Goal: Answer question/provide support: Share knowledge or assist other users

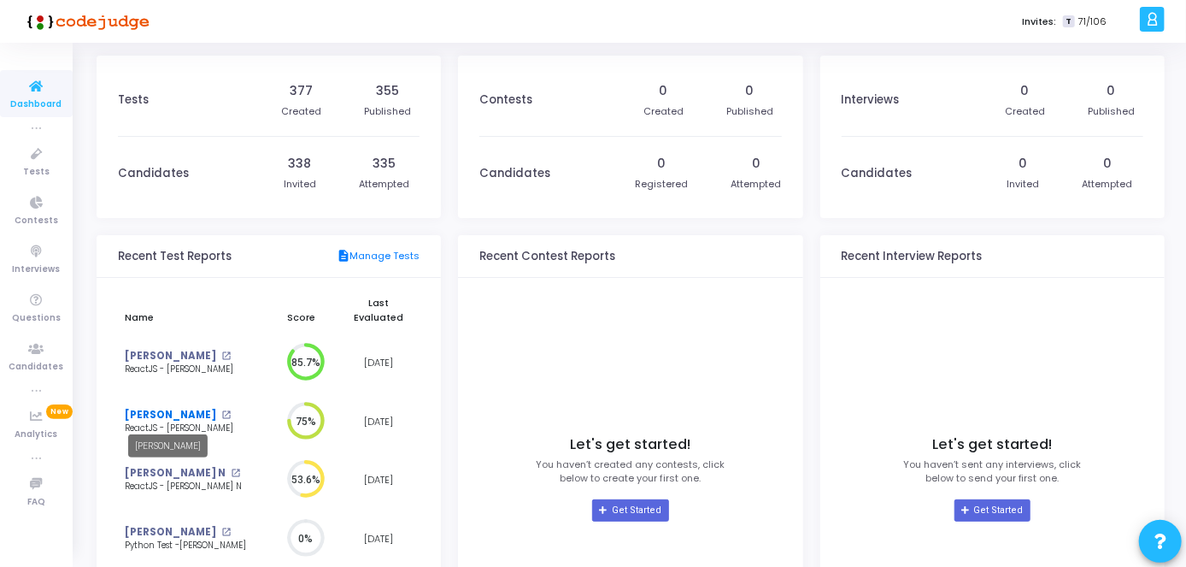
click at [163, 414] on link "[PERSON_NAME]" at bounding box center [170, 415] width 91 height 15
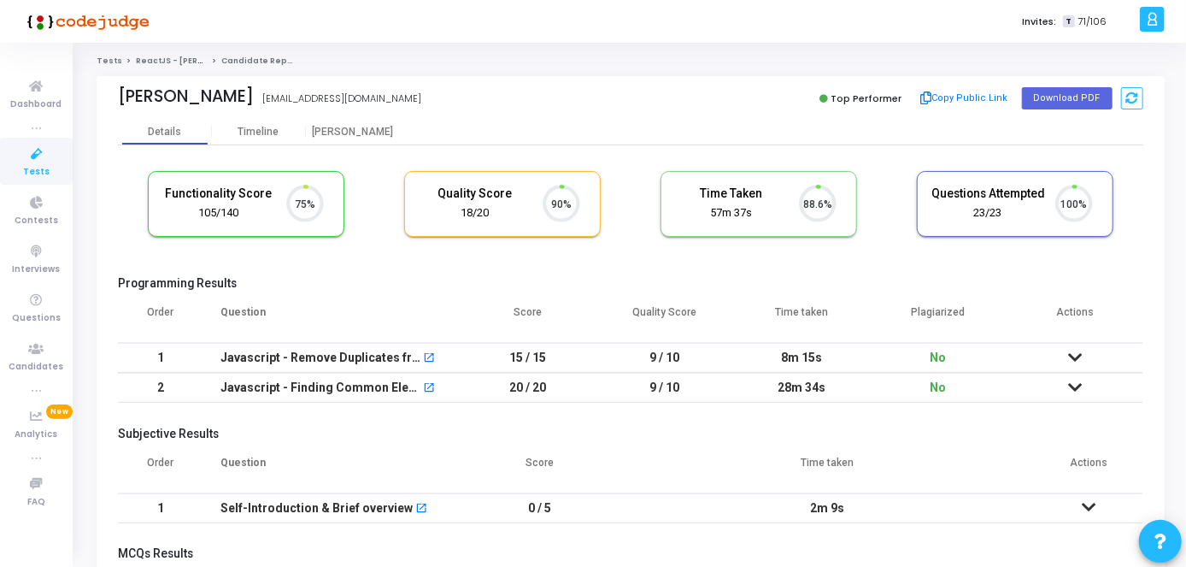
scroll to position [36, 43]
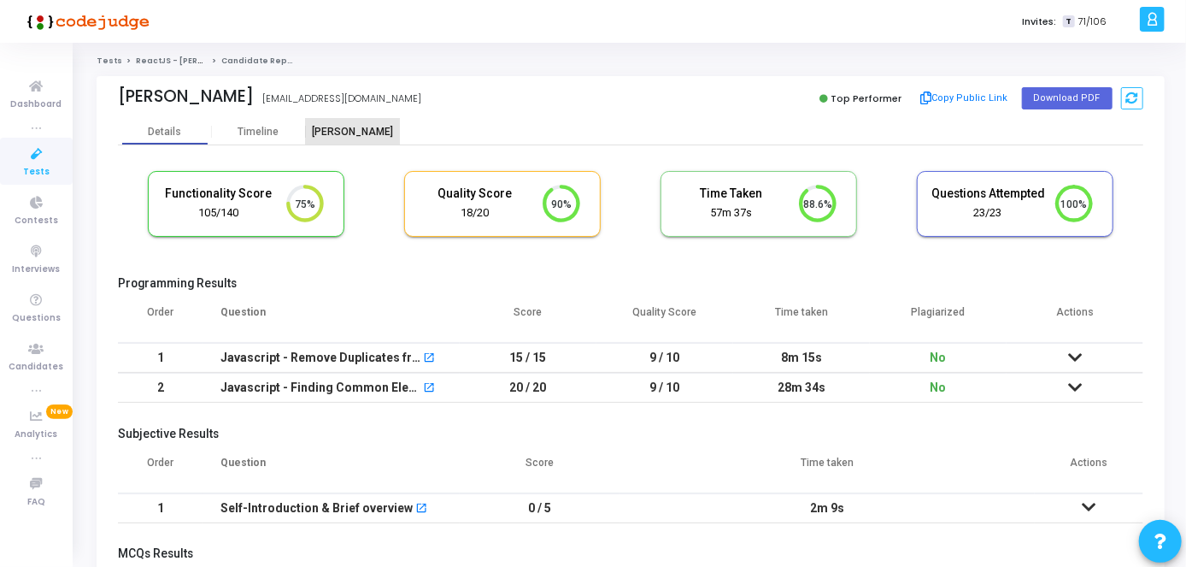
click at [347, 126] on div "[PERSON_NAME]" at bounding box center [353, 132] width 94 height 13
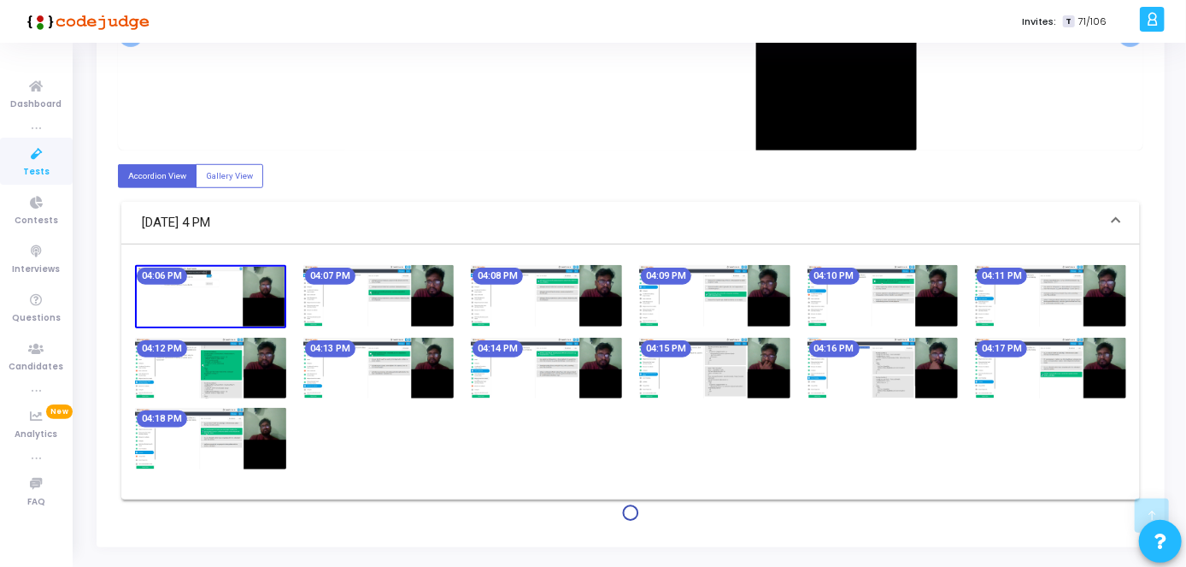
scroll to position [554, 0]
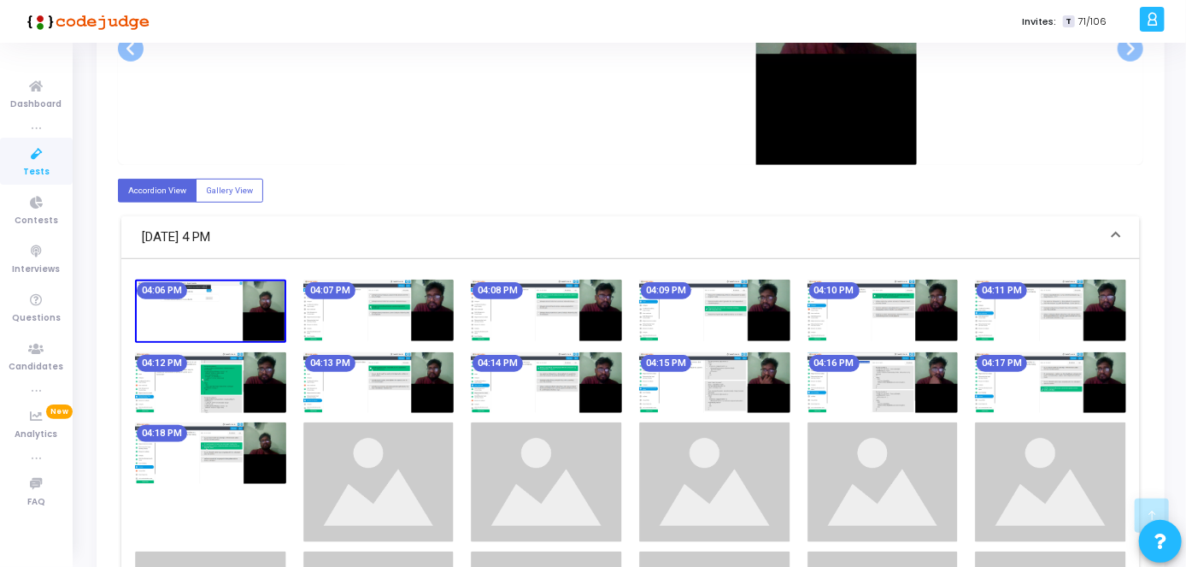
click at [771, 358] on img at bounding box center [714, 382] width 151 height 61
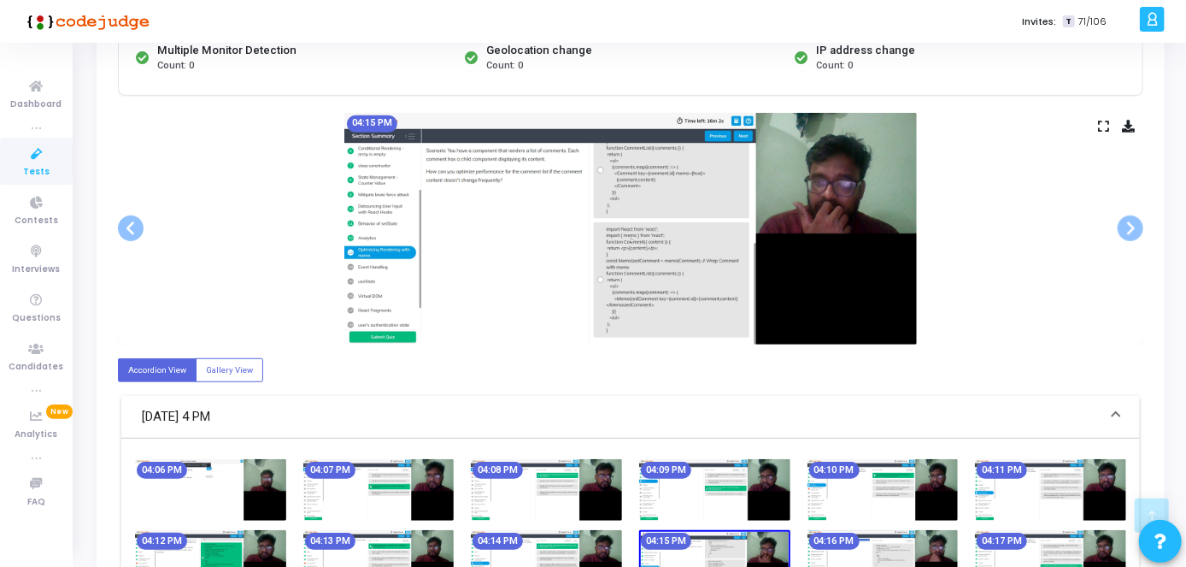
scroll to position [0, 0]
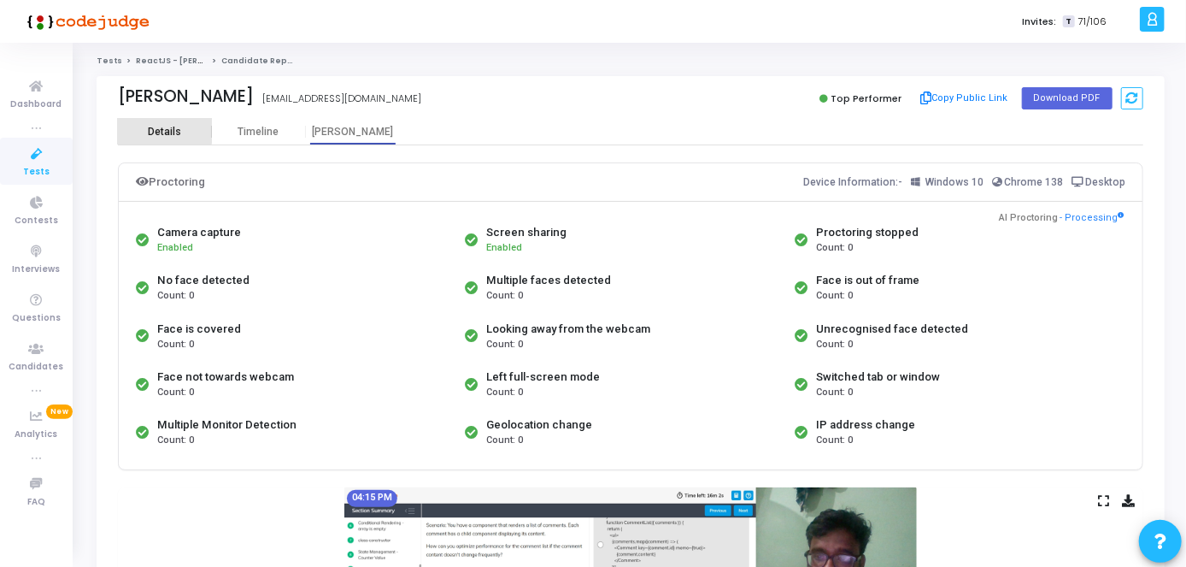
click at [164, 123] on div "Details" at bounding box center [165, 132] width 94 height 26
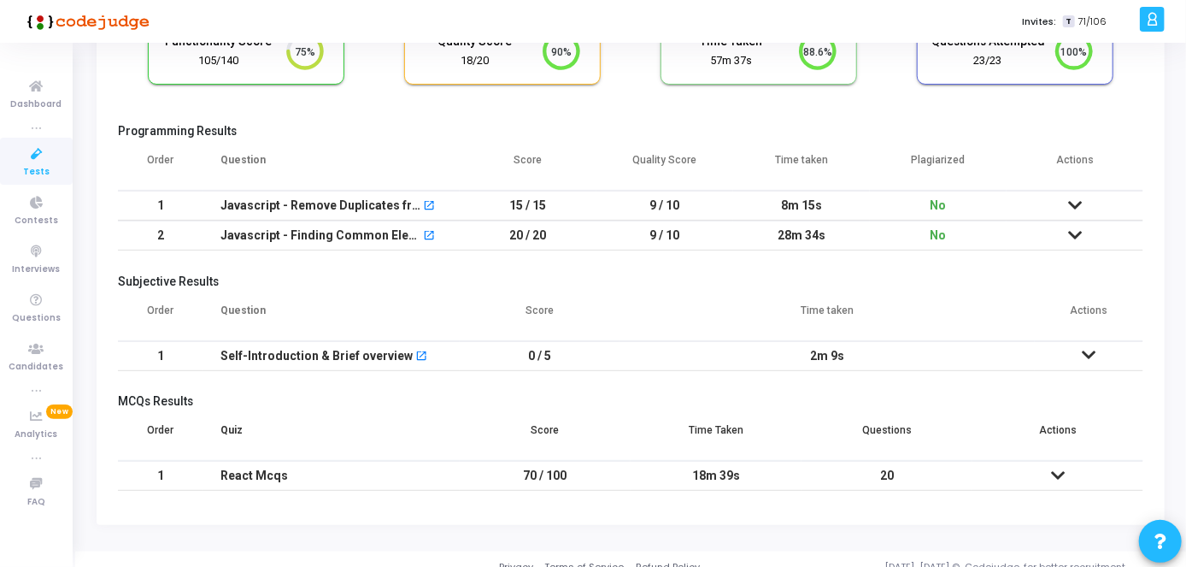
scroll to position [166, 0]
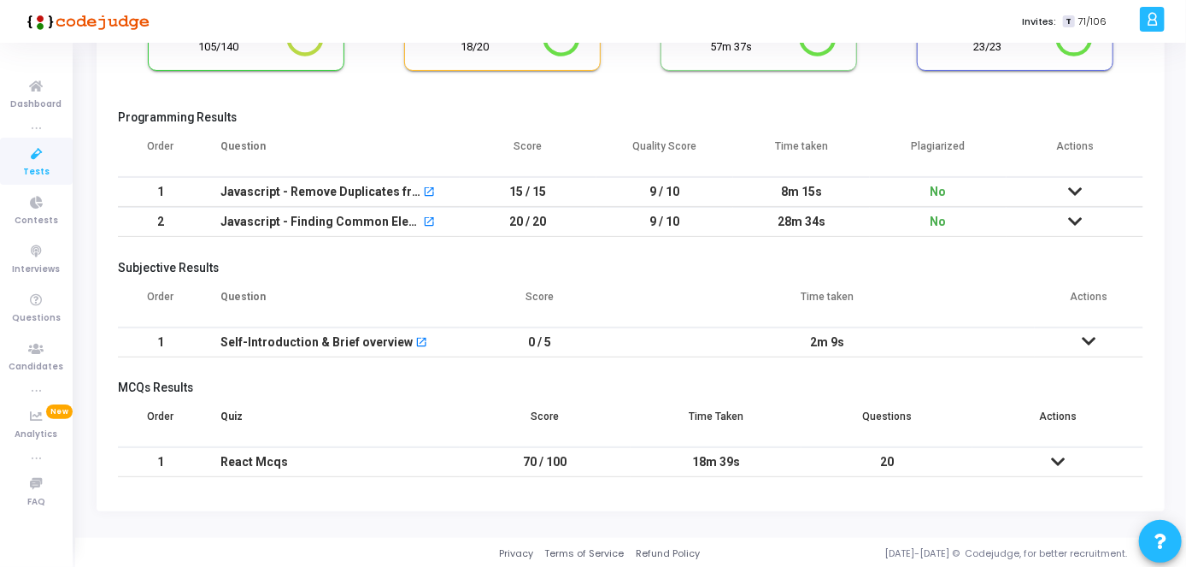
click at [1102, 340] on td at bounding box center [1089, 342] width 109 height 30
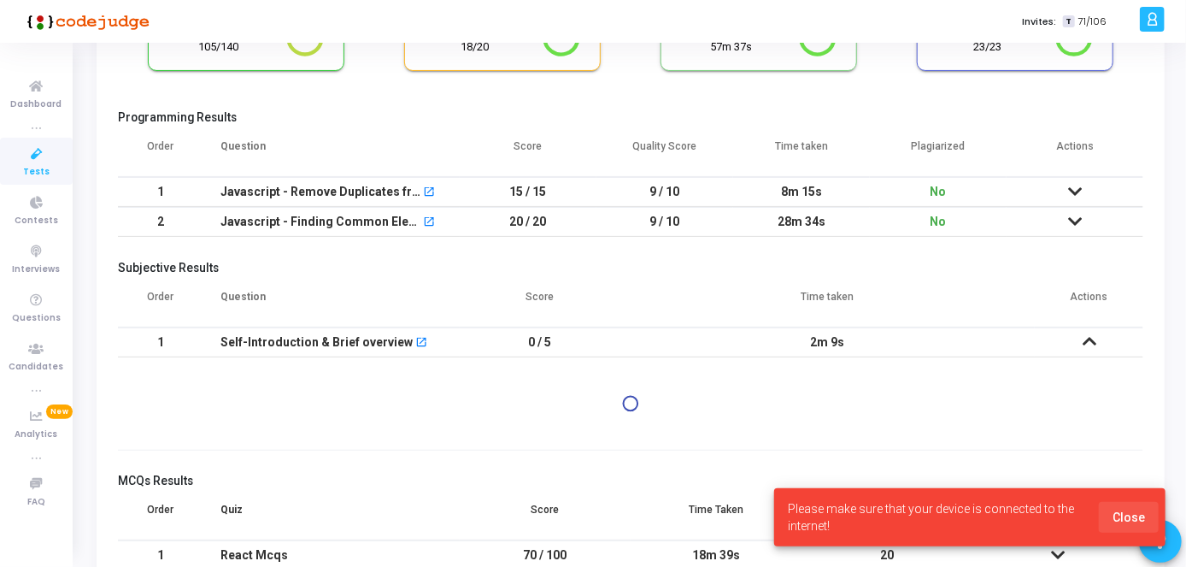
click at [1135, 521] on span "Close" at bounding box center [1129, 517] width 32 height 14
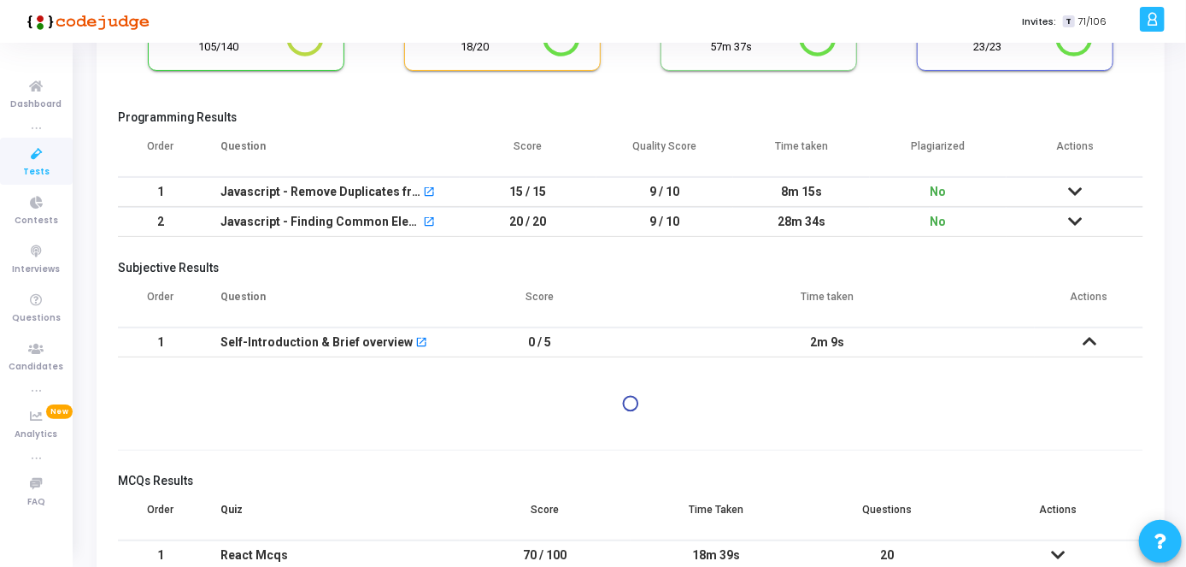
click at [629, 402] on circle at bounding box center [630, 403] width 20 height 20
click at [1088, 335] on icon at bounding box center [1090, 341] width 14 height 12
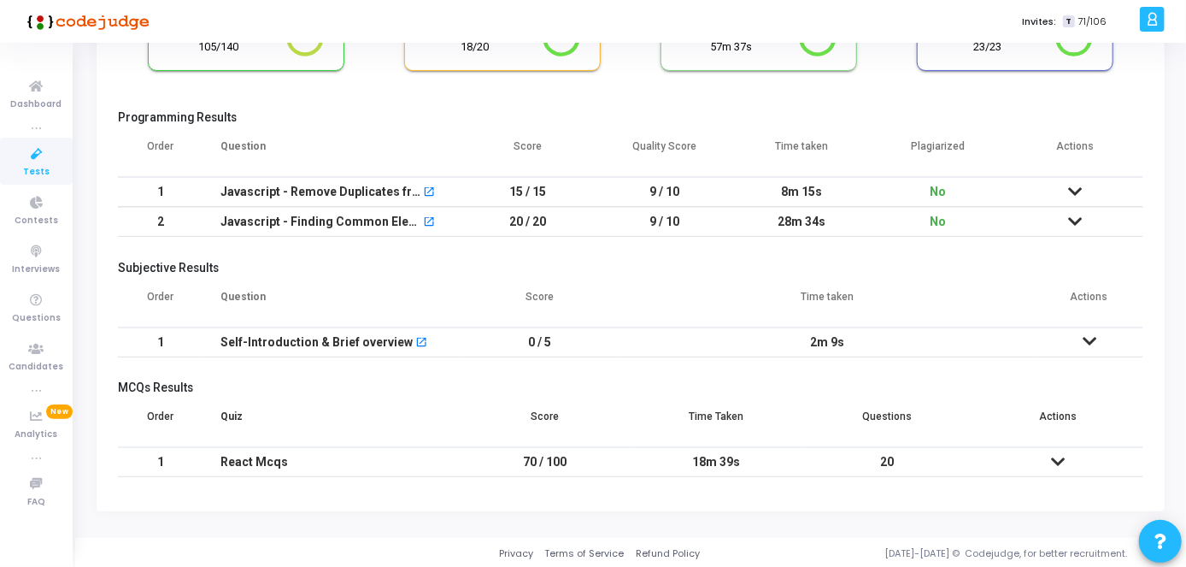
click at [1088, 335] on icon at bounding box center [1090, 341] width 14 height 12
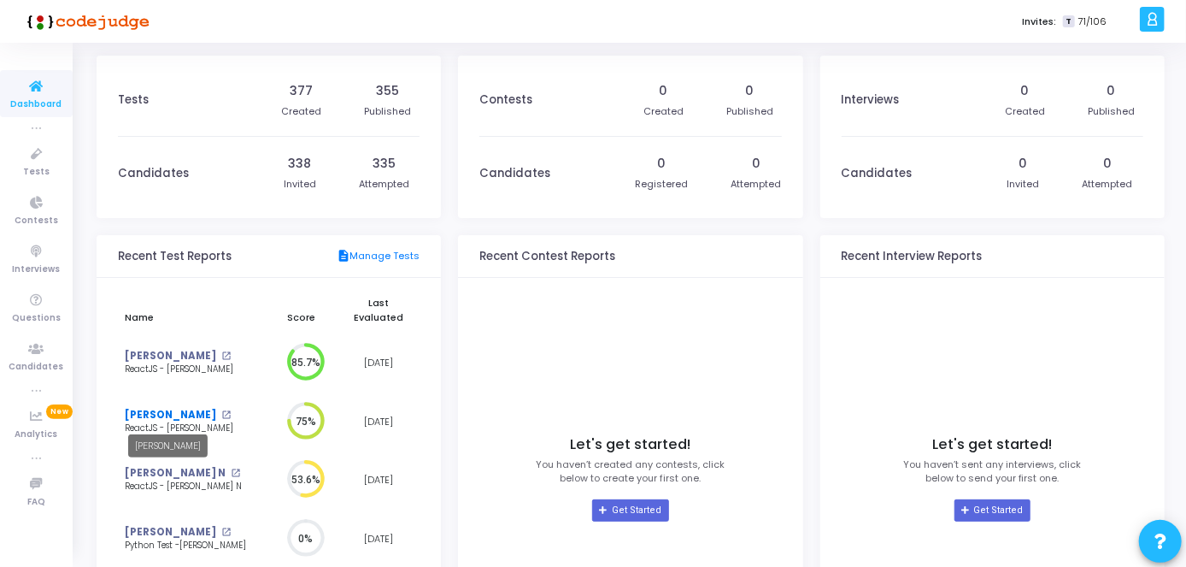
click at [164, 417] on link "[PERSON_NAME]" at bounding box center [170, 415] width 91 height 15
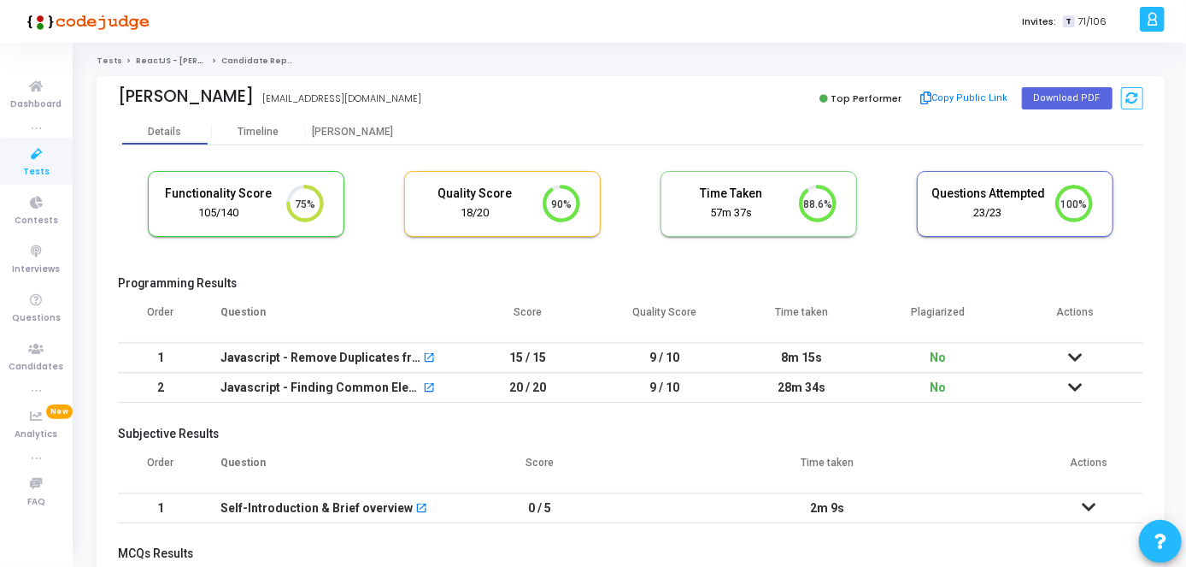
scroll to position [166, 0]
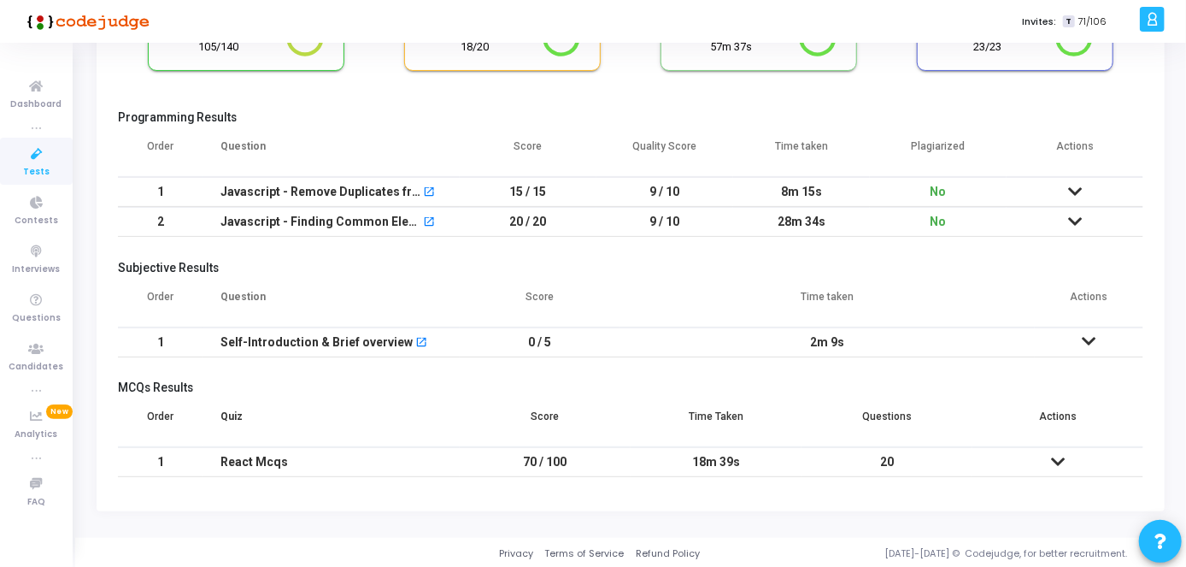
click at [1086, 340] on icon at bounding box center [1090, 341] width 14 height 12
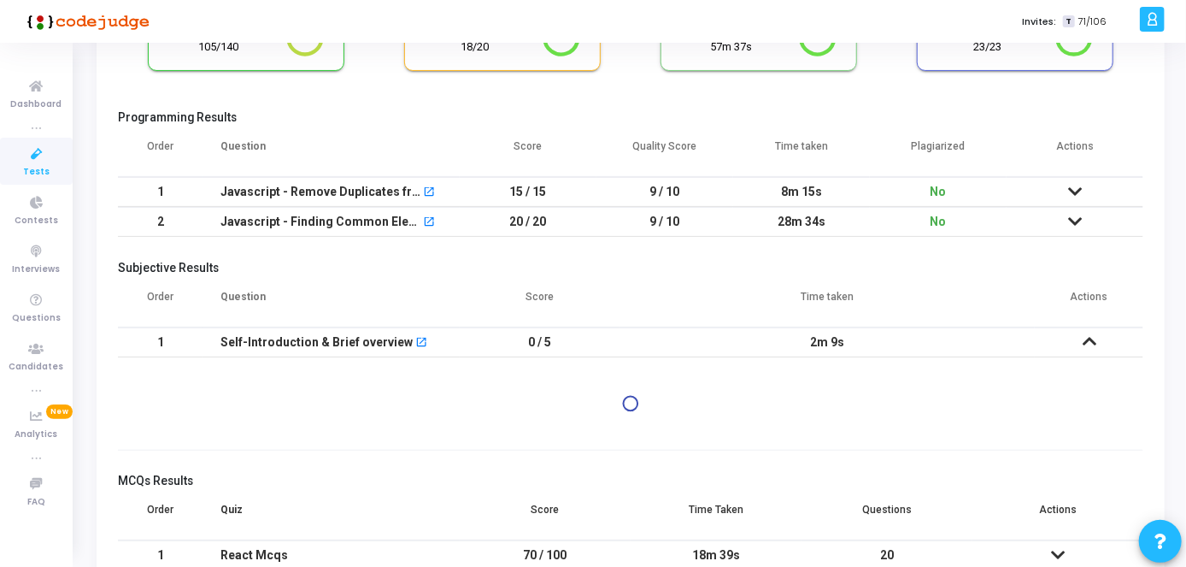
click at [32, 168] on span "Tests" at bounding box center [36, 172] width 26 height 15
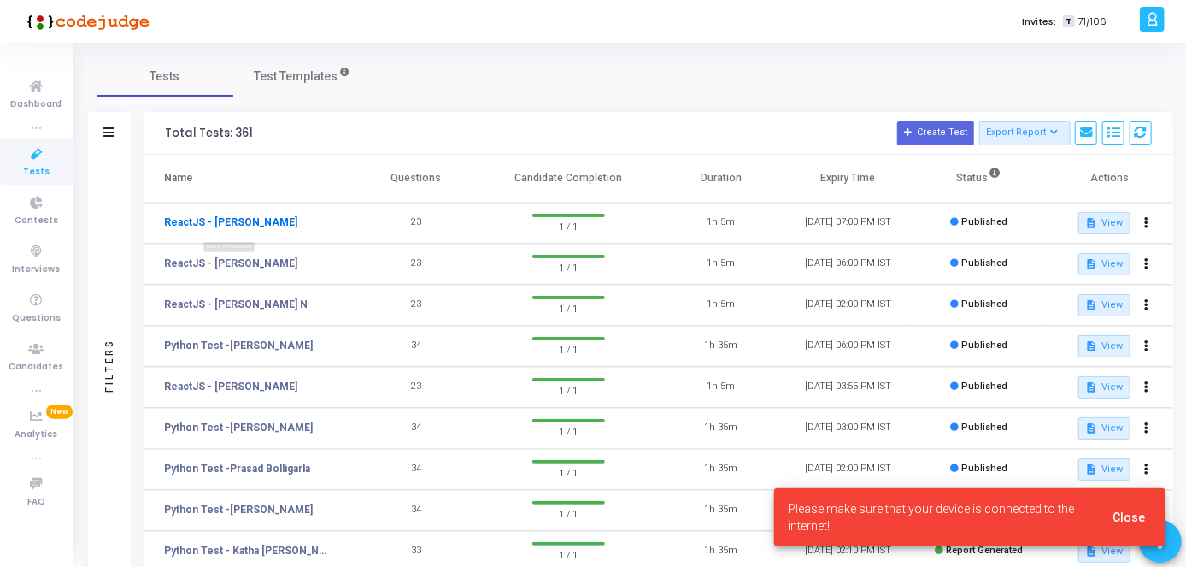
click at [261, 219] on link "ReactJS - [PERSON_NAME]" at bounding box center [230, 221] width 133 height 15
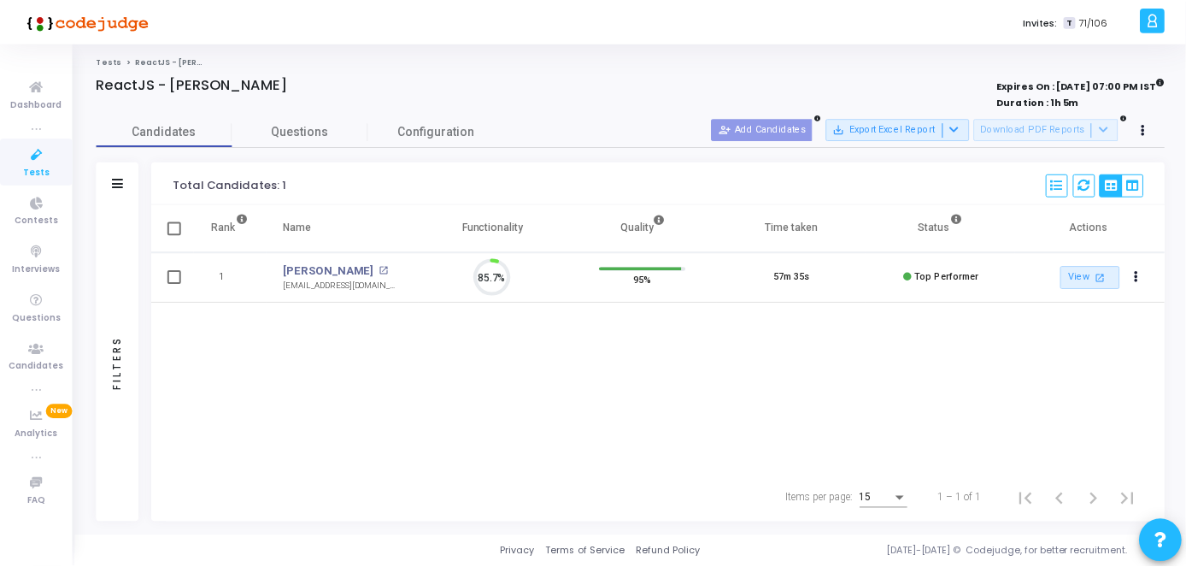
scroll to position [36, 43]
click at [303, 270] on link "[PERSON_NAME]" at bounding box center [330, 270] width 91 height 17
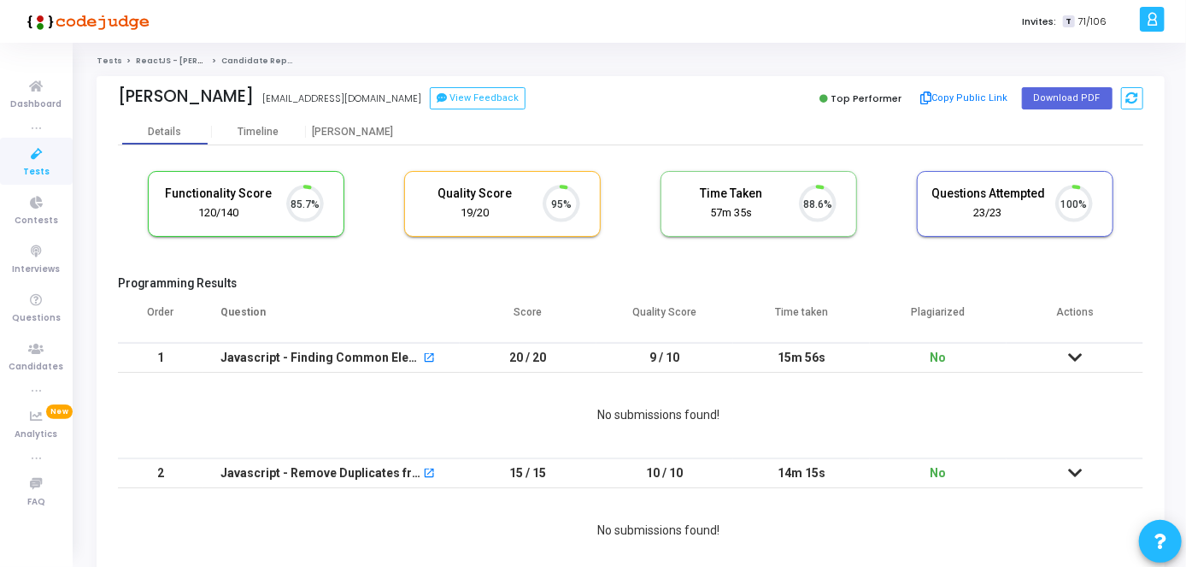
scroll to position [7, 8]
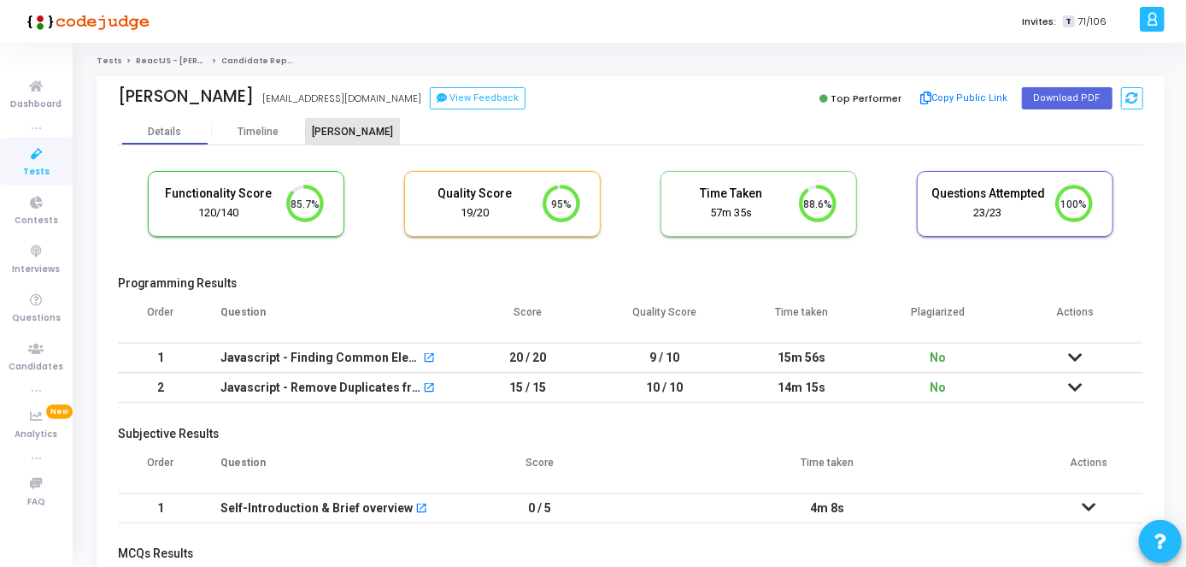
click at [353, 130] on div "[PERSON_NAME]" at bounding box center [353, 132] width 94 height 13
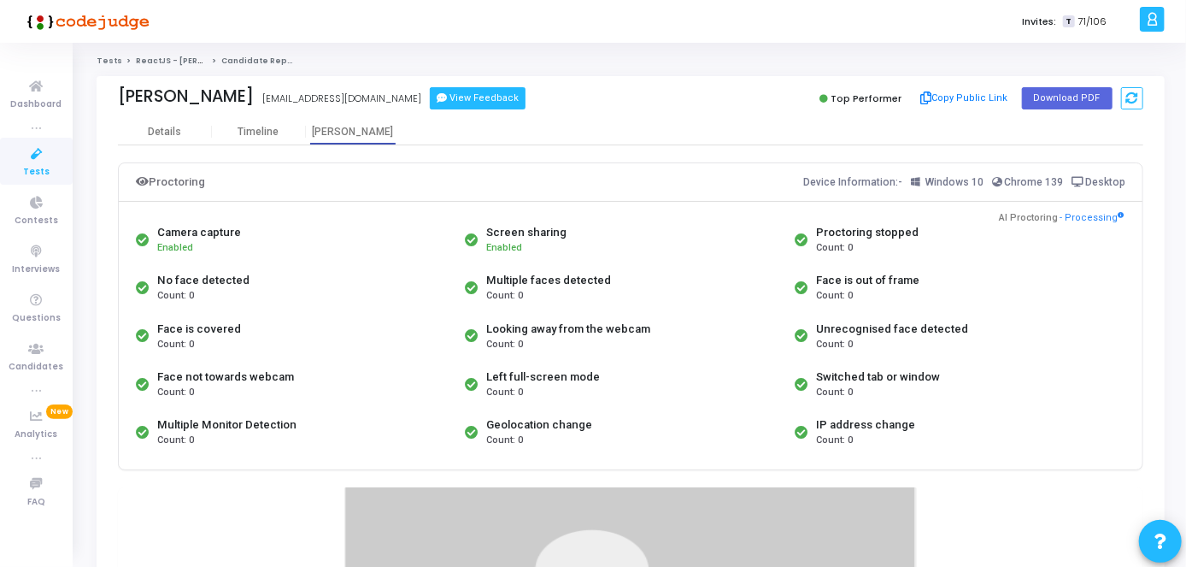
click at [479, 101] on button "View Feedback" at bounding box center [478, 98] width 96 height 22
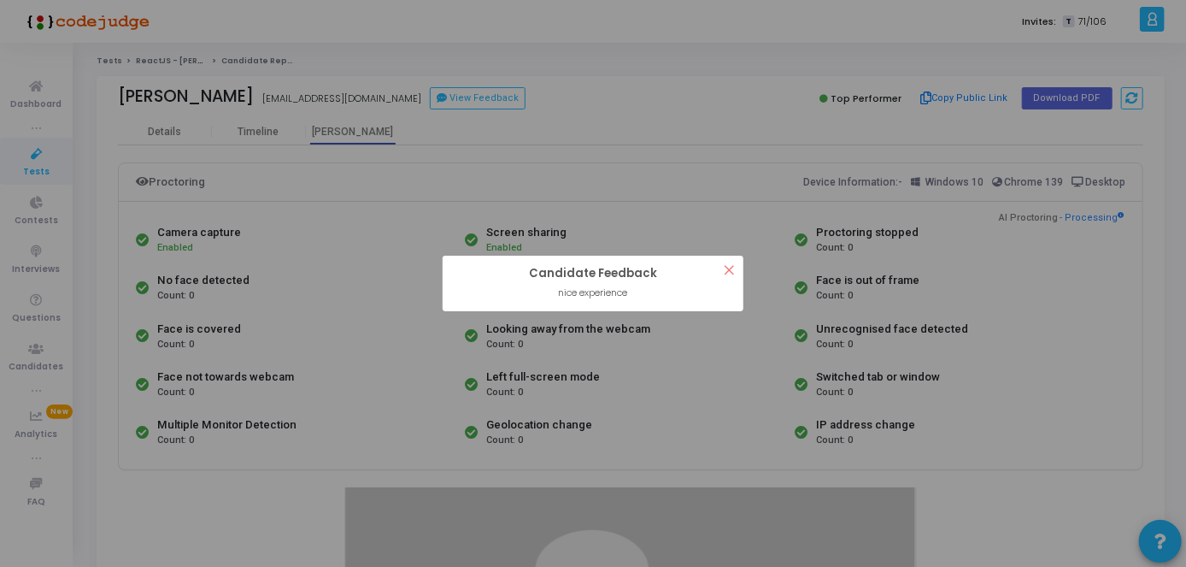
click at [361, 138] on div "? ! i Candidate Feedback × nice experience OK Cancel" at bounding box center [593, 283] width 1186 height 567
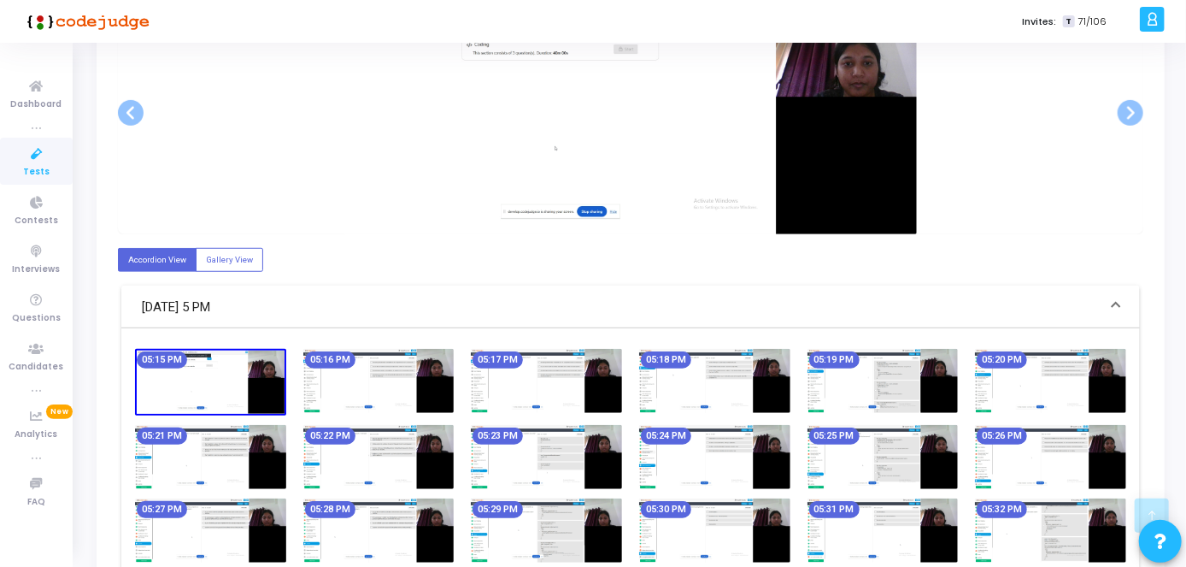
click at [765, 367] on img at bounding box center [714, 381] width 151 height 64
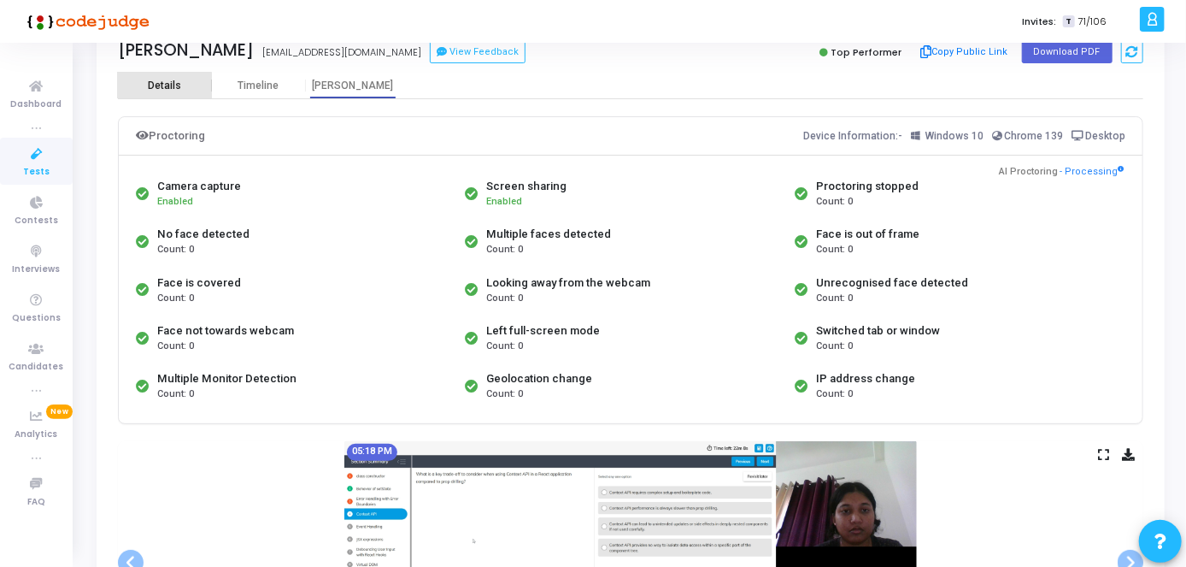
click at [150, 95] on div "Details" at bounding box center [165, 86] width 94 height 26
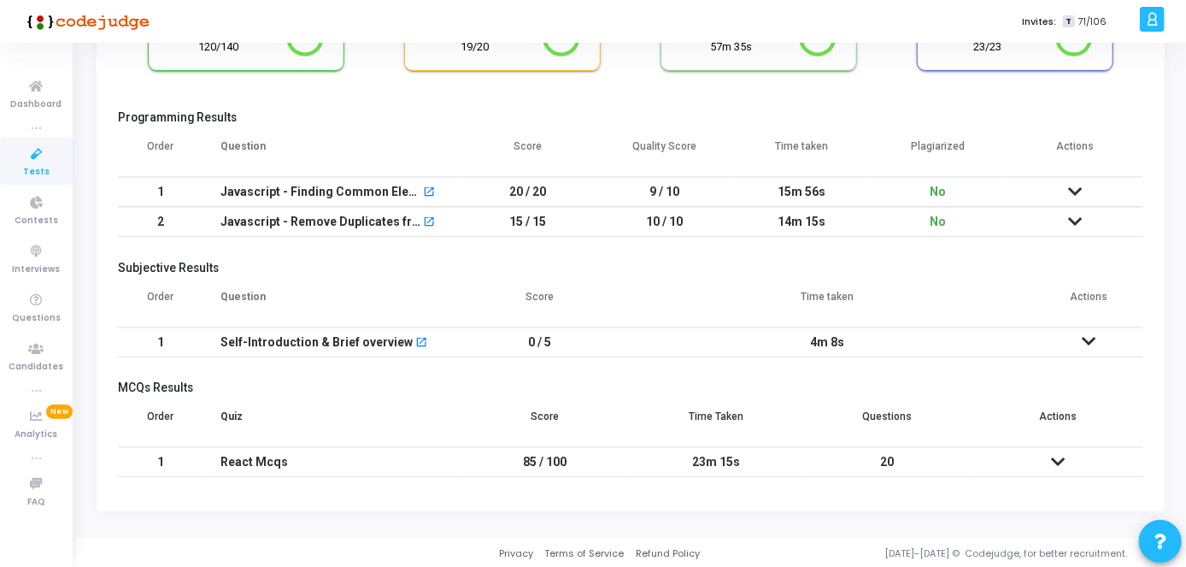
click at [1092, 324] on th "Actions" at bounding box center [1089, 303] width 109 height 48
click at [1091, 337] on icon at bounding box center [1090, 341] width 14 height 12
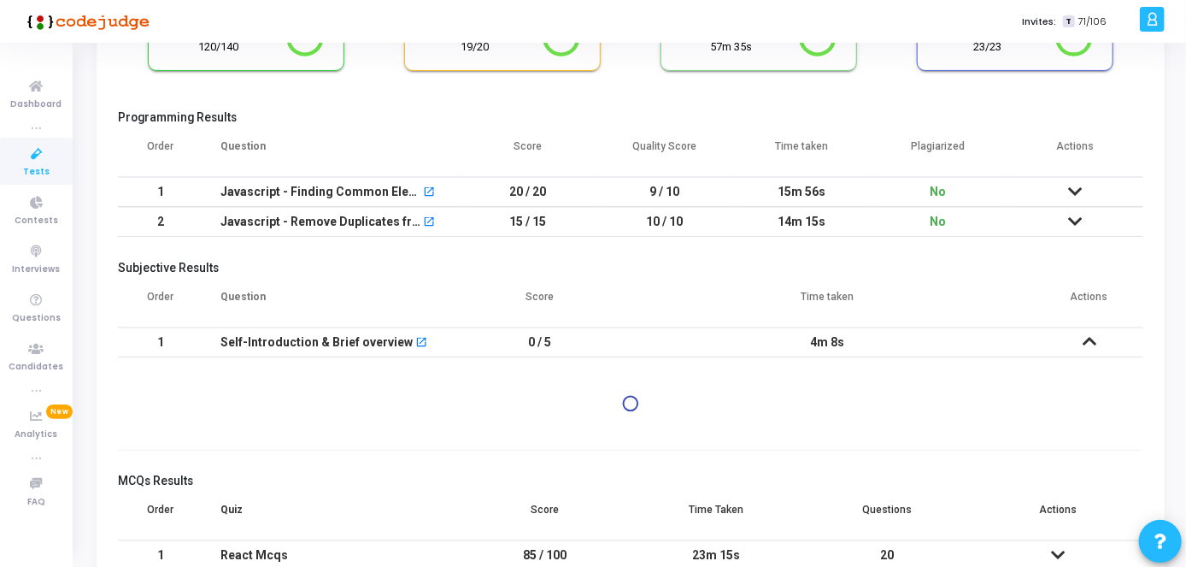
click at [39, 162] on icon at bounding box center [37, 154] width 36 height 21
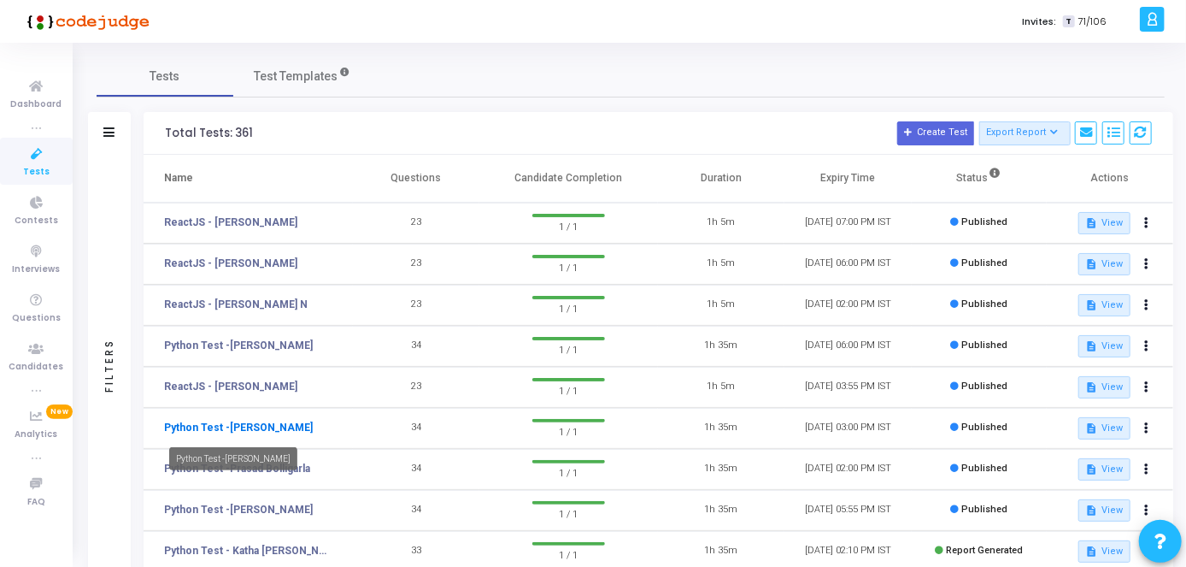
click at [280, 427] on link "Python Test -[PERSON_NAME]" at bounding box center [238, 427] width 149 height 15
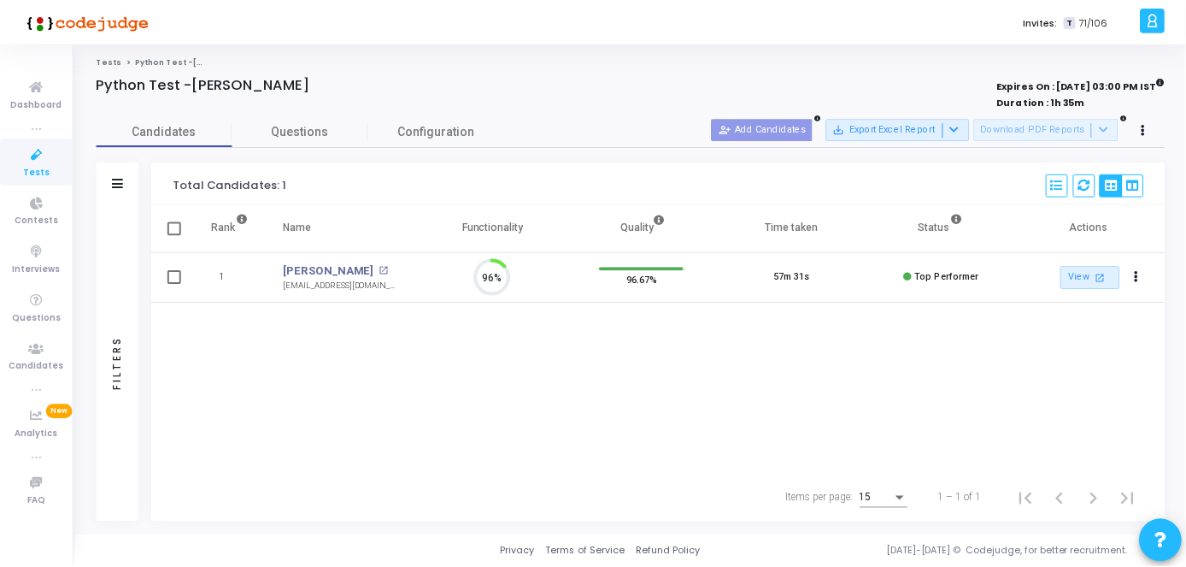
scroll to position [36, 43]
click at [295, 272] on link "[PERSON_NAME]" at bounding box center [330, 270] width 91 height 17
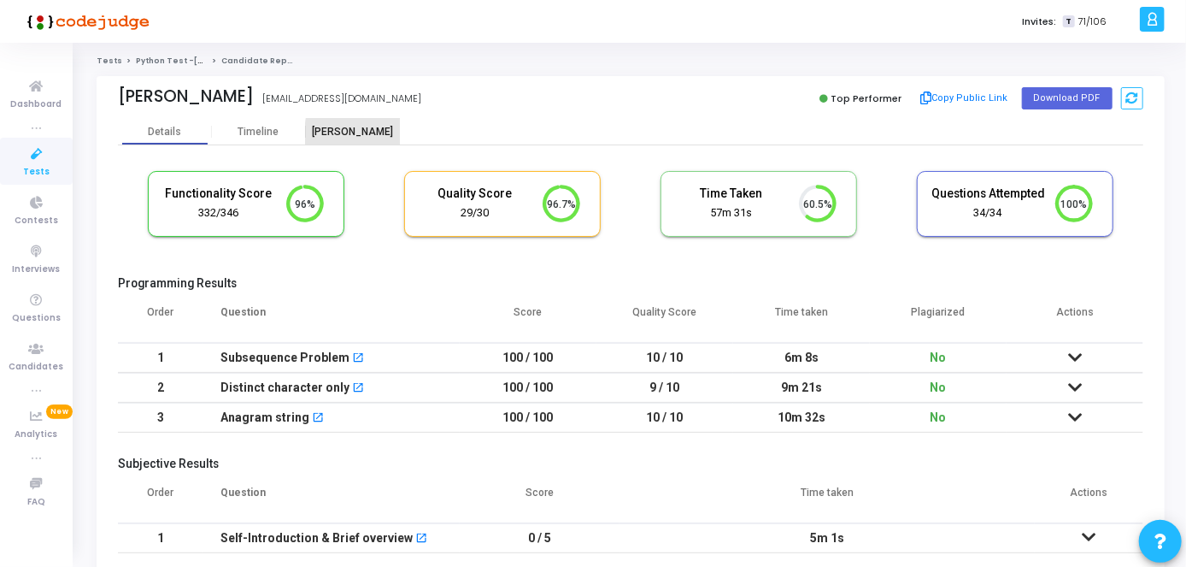
click at [379, 133] on div "[PERSON_NAME]" at bounding box center [353, 132] width 94 height 13
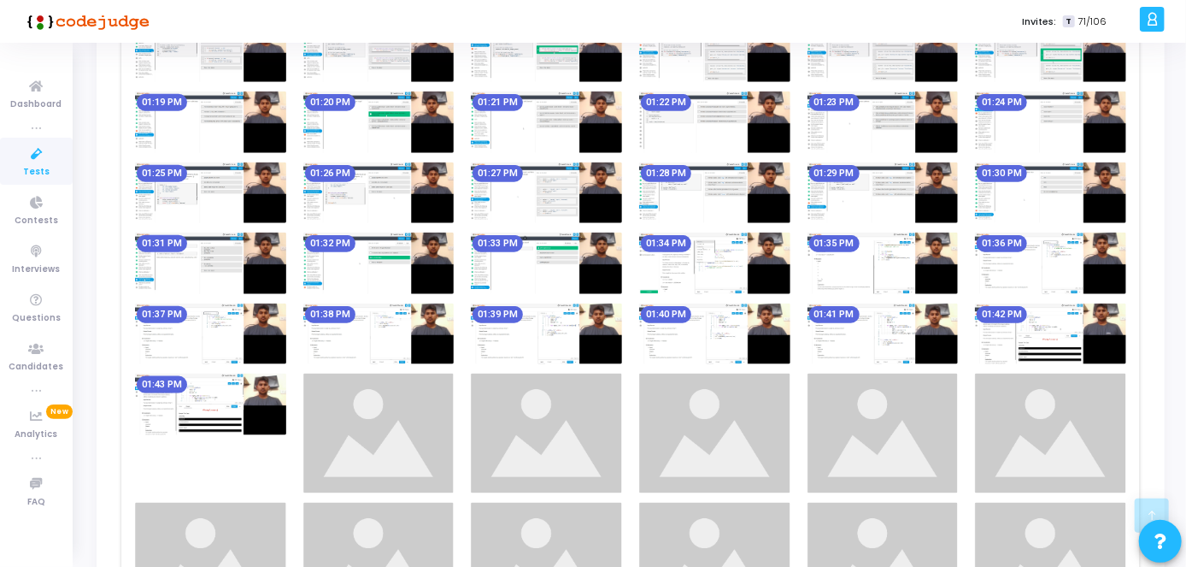
scroll to position [1002, 0]
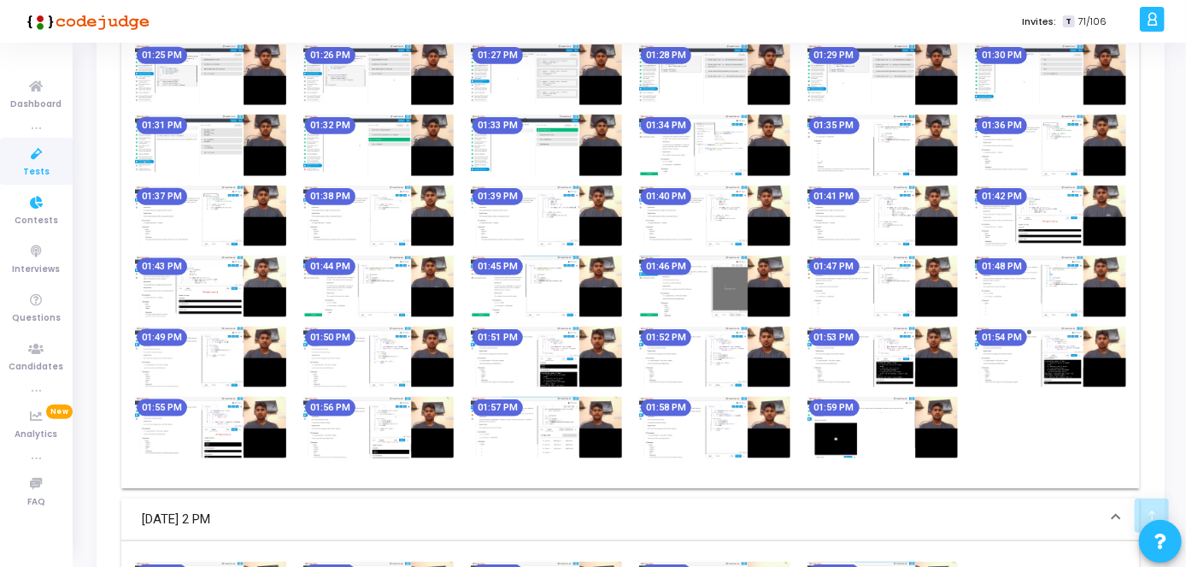
click at [21, 150] on icon at bounding box center [37, 154] width 36 height 21
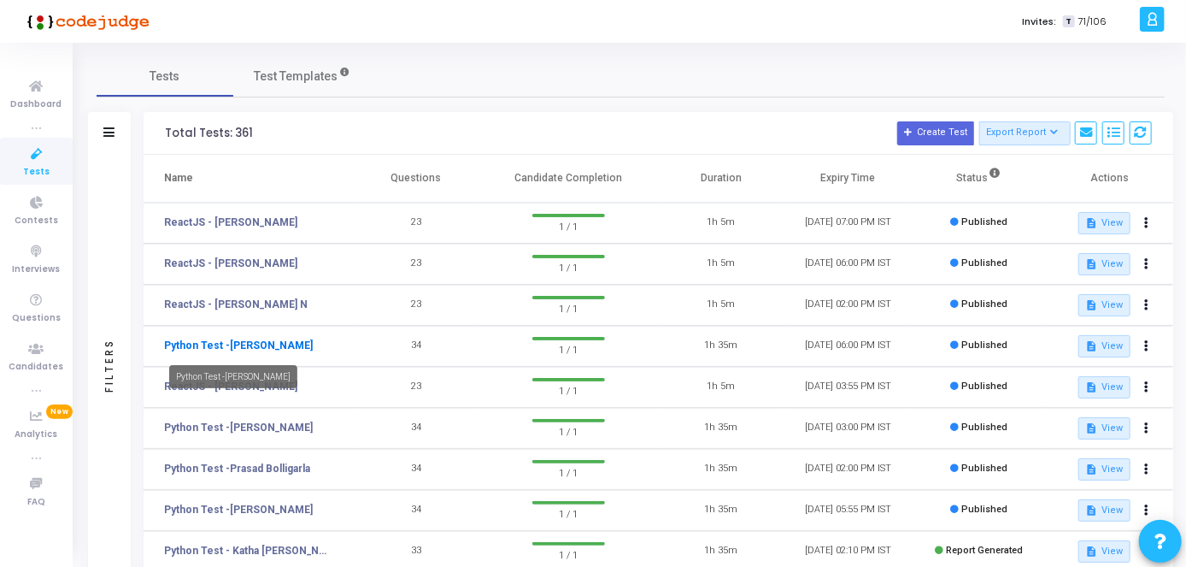
click at [249, 348] on link "Python Test -[PERSON_NAME]" at bounding box center [238, 345] width 149 height 15
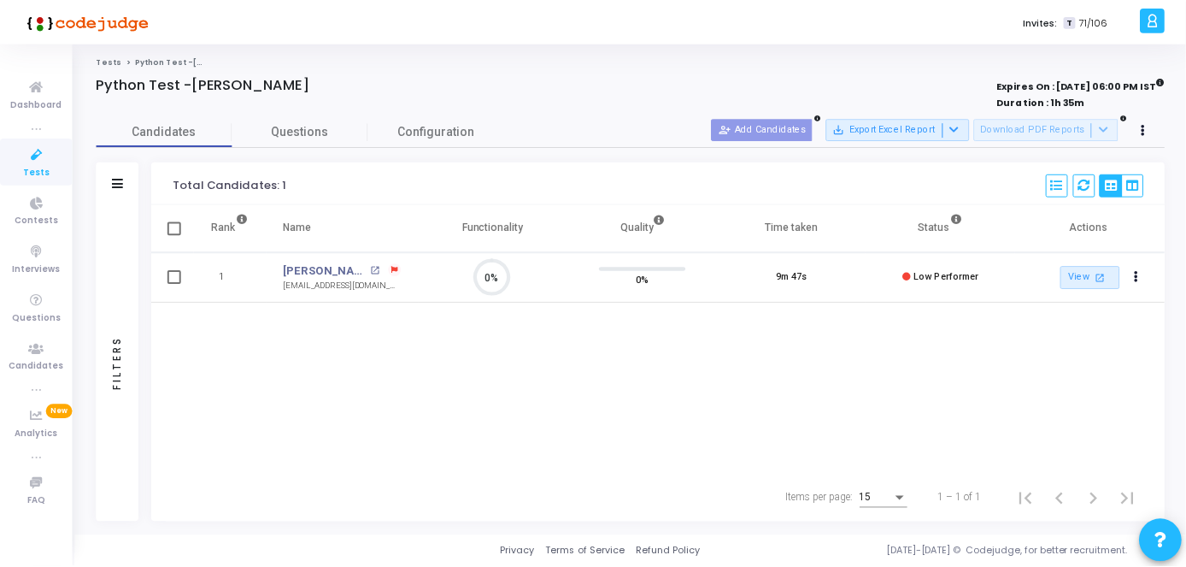
scroll to position [7, 8]
click at [326, 273] on link "[PERSON_NAME]" at bounding box center [326, 270] width 83 height 17
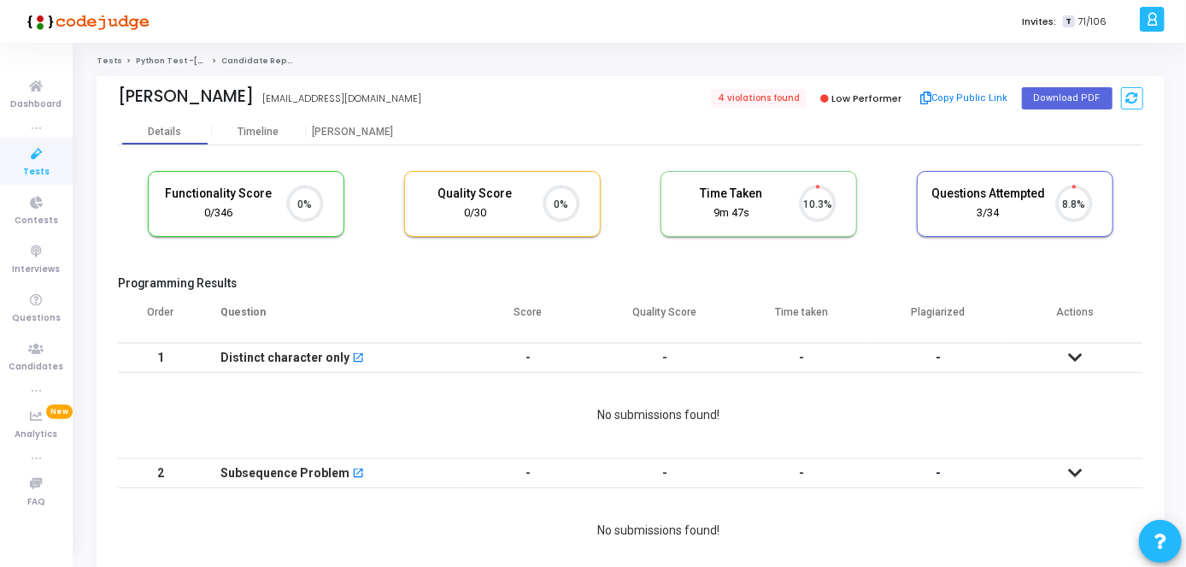
scroll to position [7, 8]
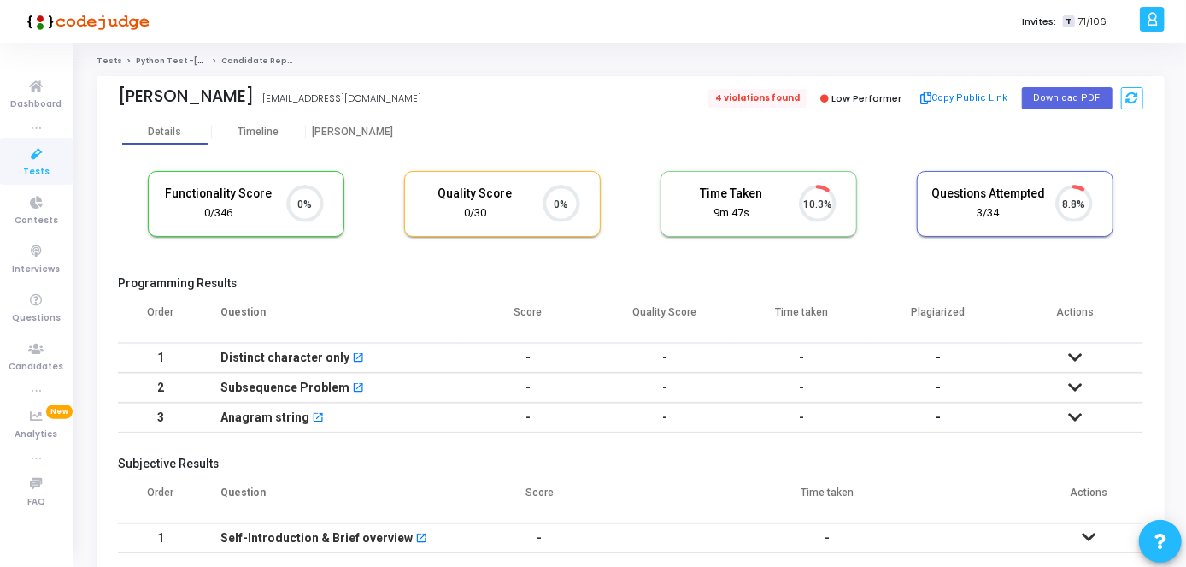
click at [772, 101] on span "4 violations found" at bounding box center [757, 98] width 98 height 19
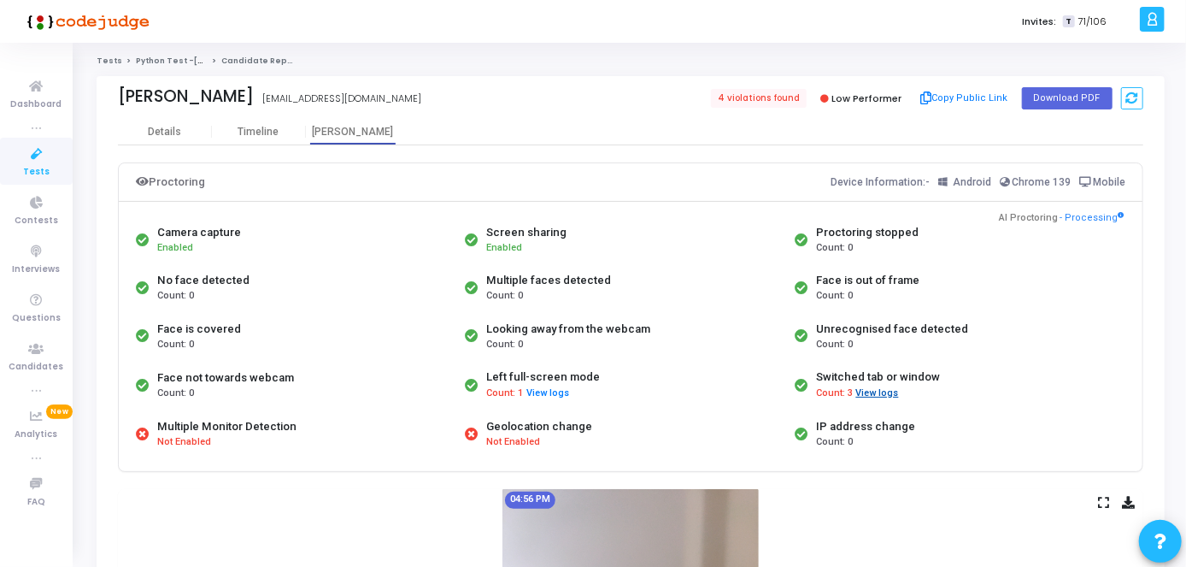
click at [877, 395] on button "View logs" at bounding box center [877, 393] width 44 height 16
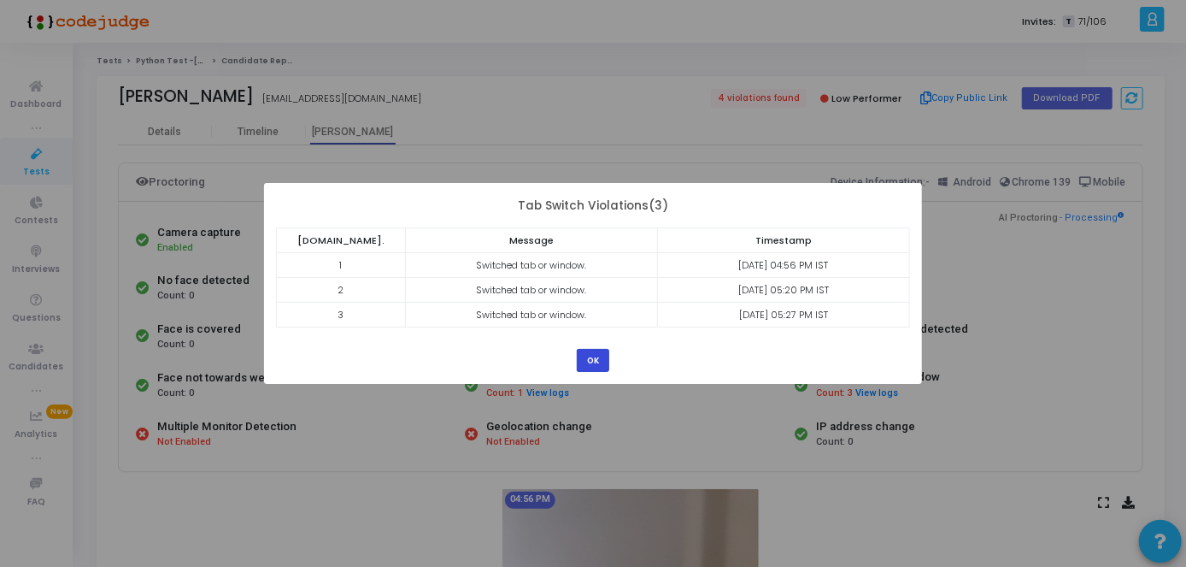
click at [593, 362] on button "OK" at bounding box center [593, 360] width 32 height 23
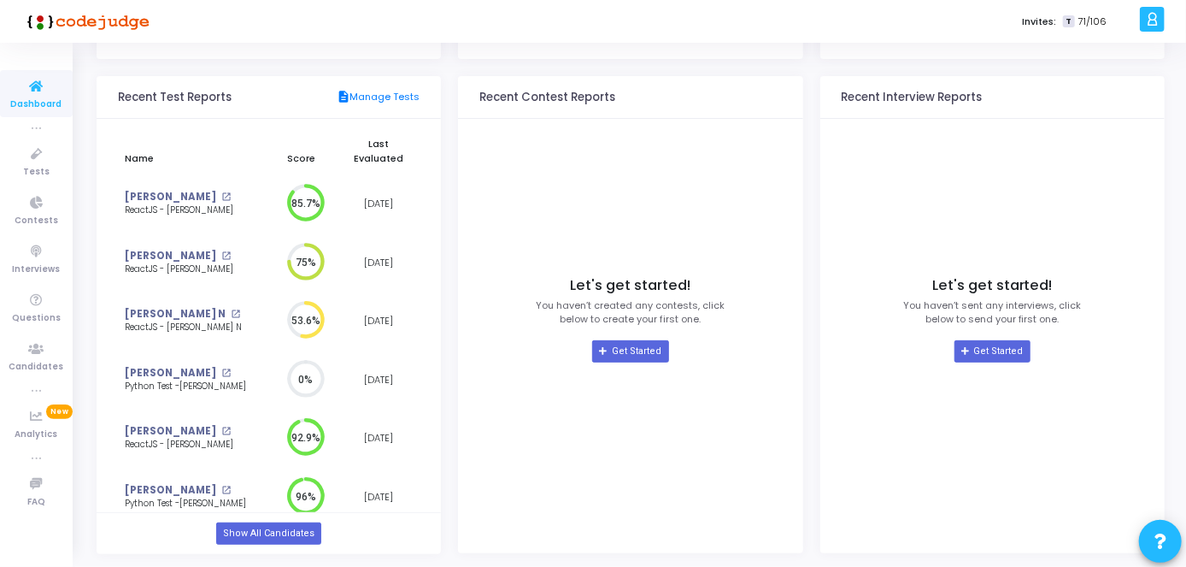
scroll to position [189, 0]
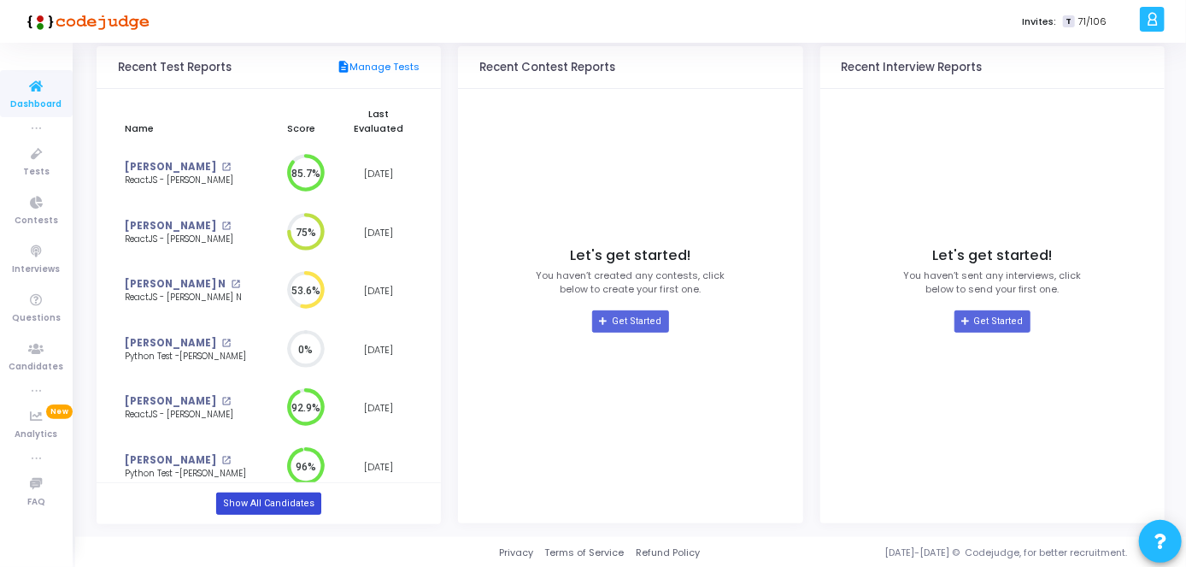
click at [260, 507] on link "Show All Candidates" at bounding box center [268, 503] width 105 height 22
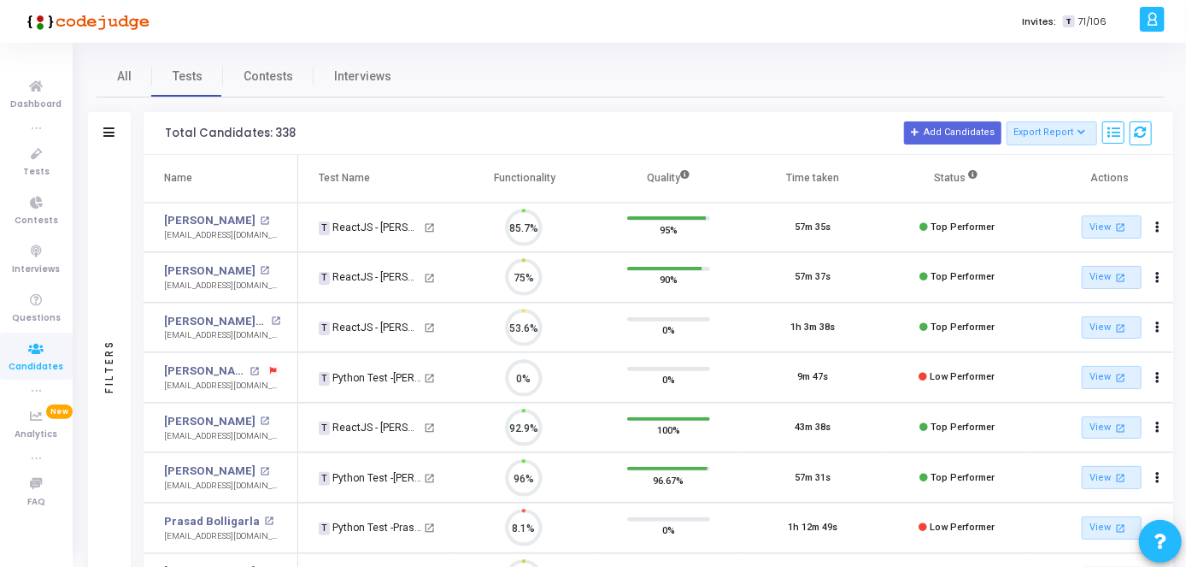
scroll to position [36, 43]
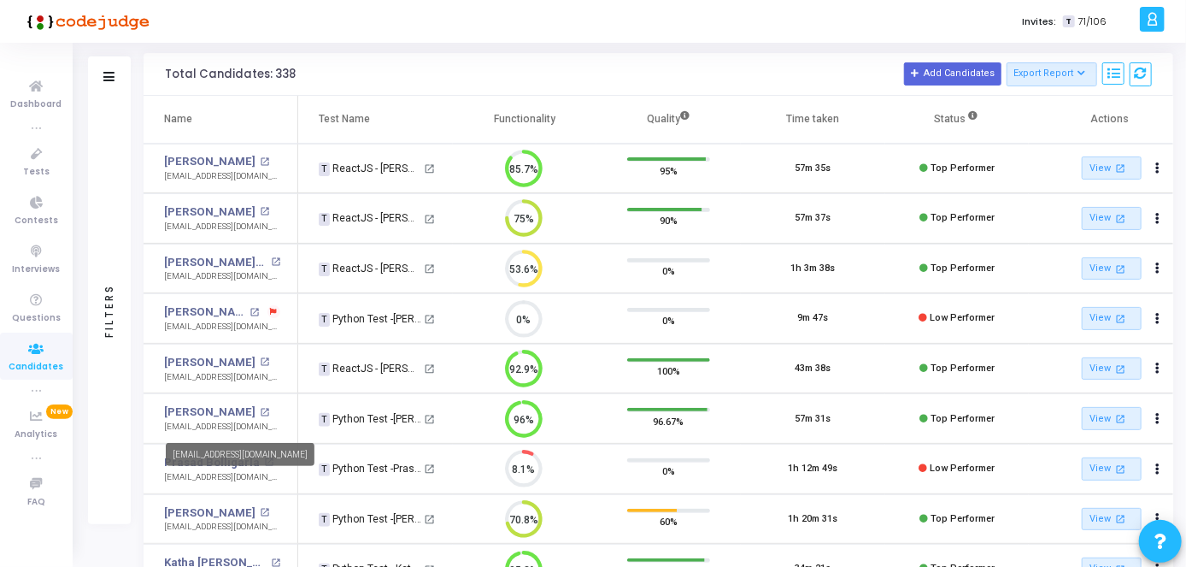
click at [247, 472] on mat-tooltip-component "[EMAIL_ADDRESS][DOMAIN_NAME]" at bounding box center [240, 454] width 173 height 47
click at [179, 454] on link "Prasad Bolligarla" at bounding box center [212, 462] width 96 height 17
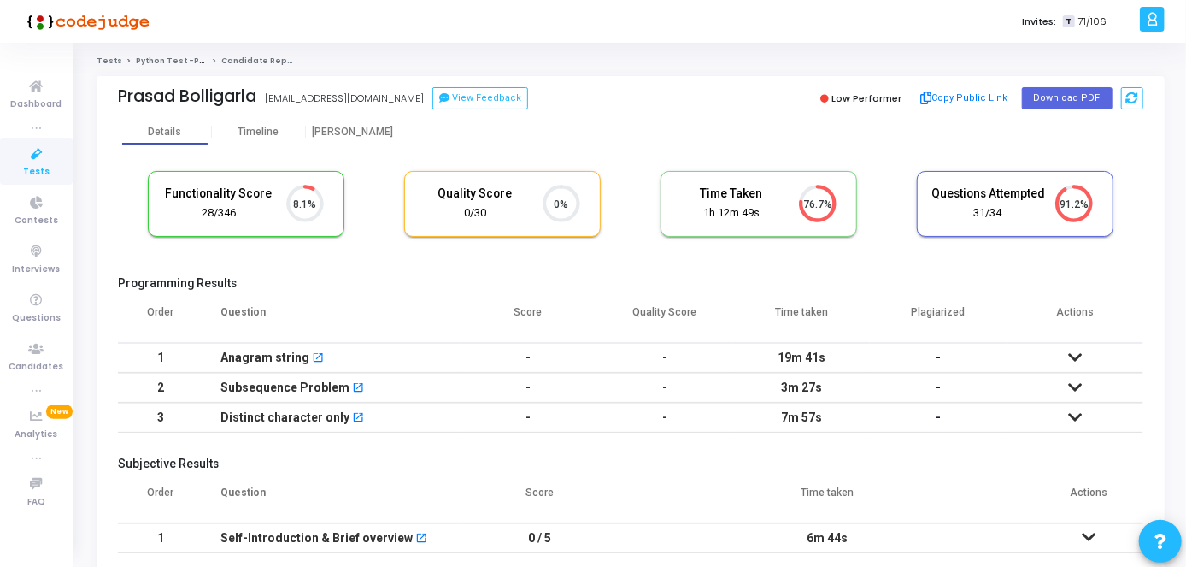
click at [1075, 358] on icon at bounding box center [1075, 357] width 14 height 12
click at [1080, 416] on icon at bounding box center [1075, 417] width 14 height 12
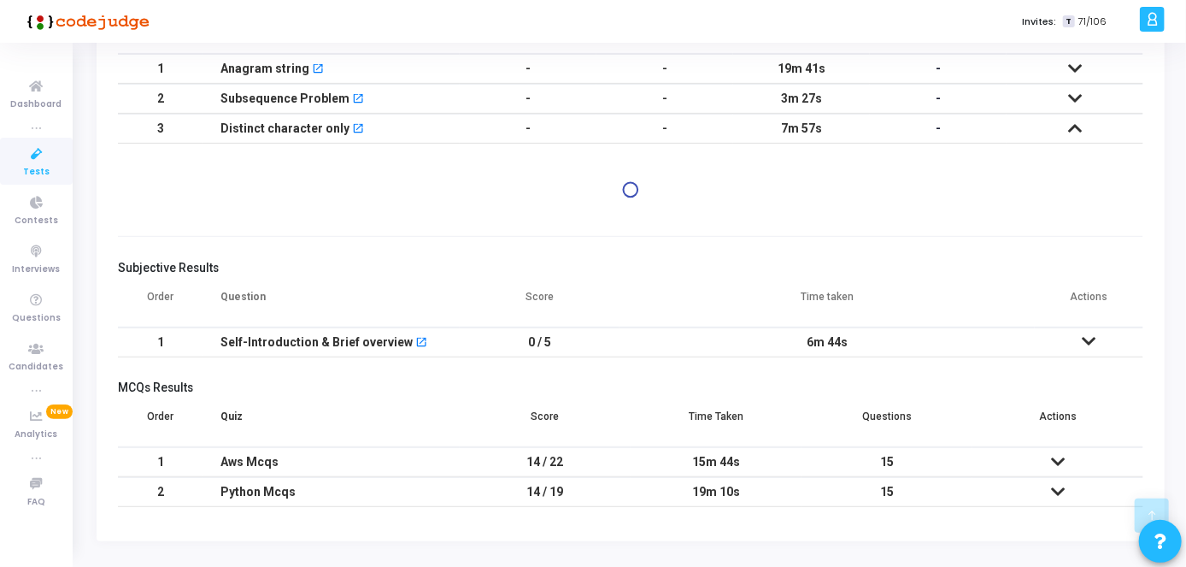
scroll to position [317, 0]
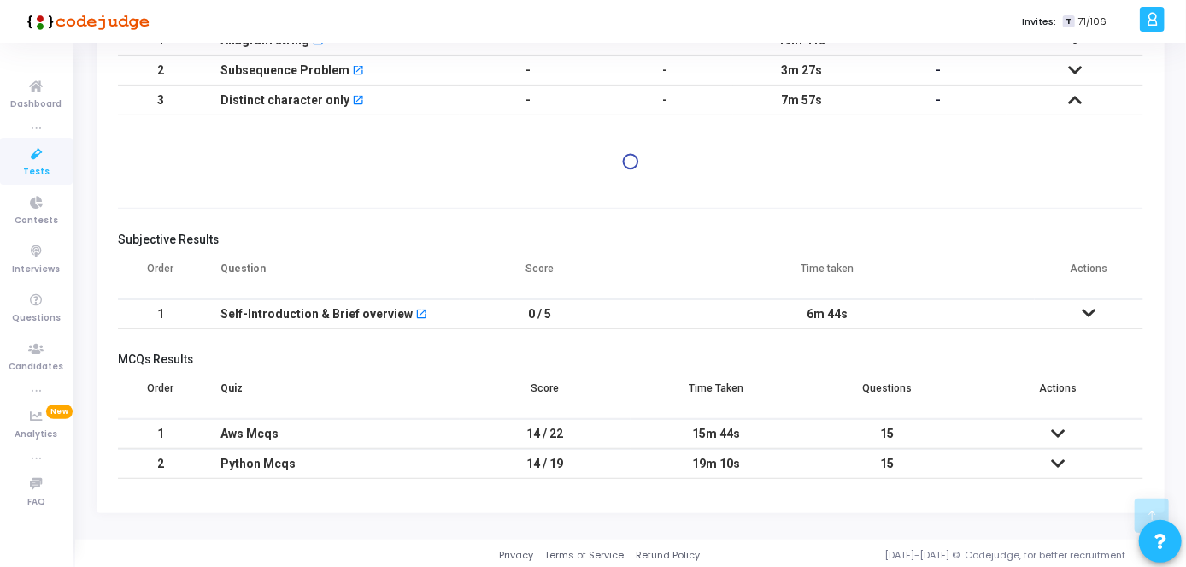
click at [1086, 314] on icon at bounding box center [1090, 313] width 14 height 12
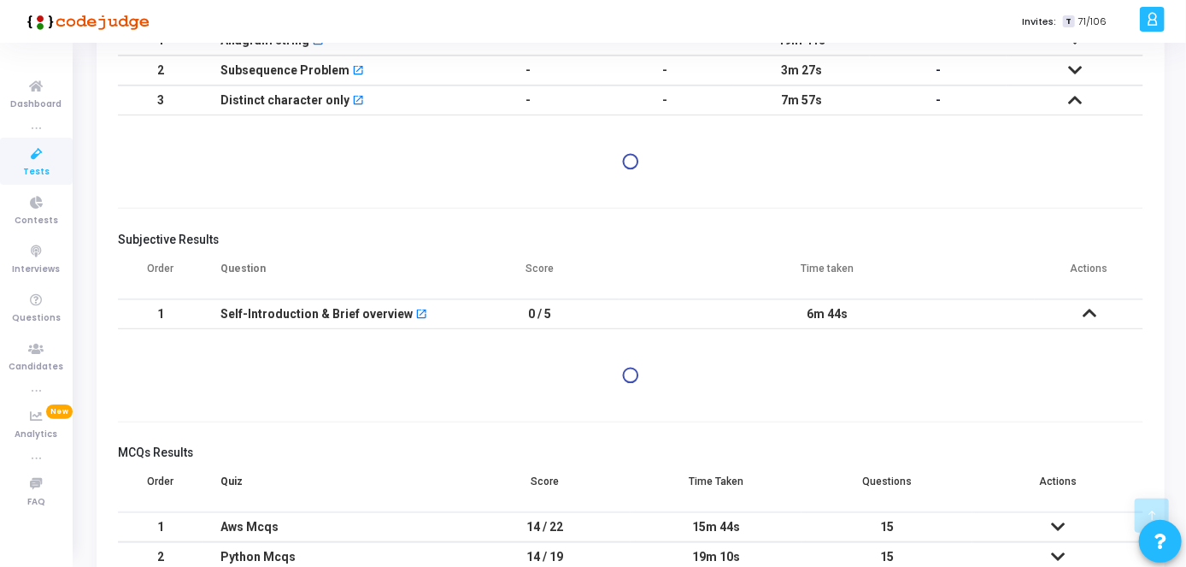
scroll to position [410, 0]
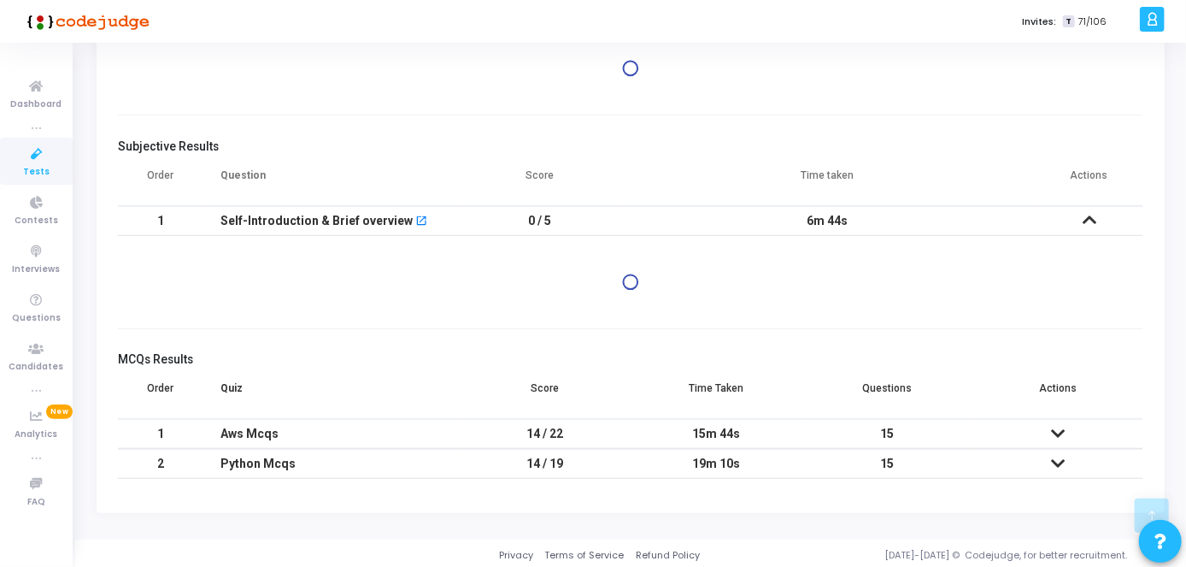
click at [1049, 427] on td at bounding box center [1057, 434] width 171 height 30
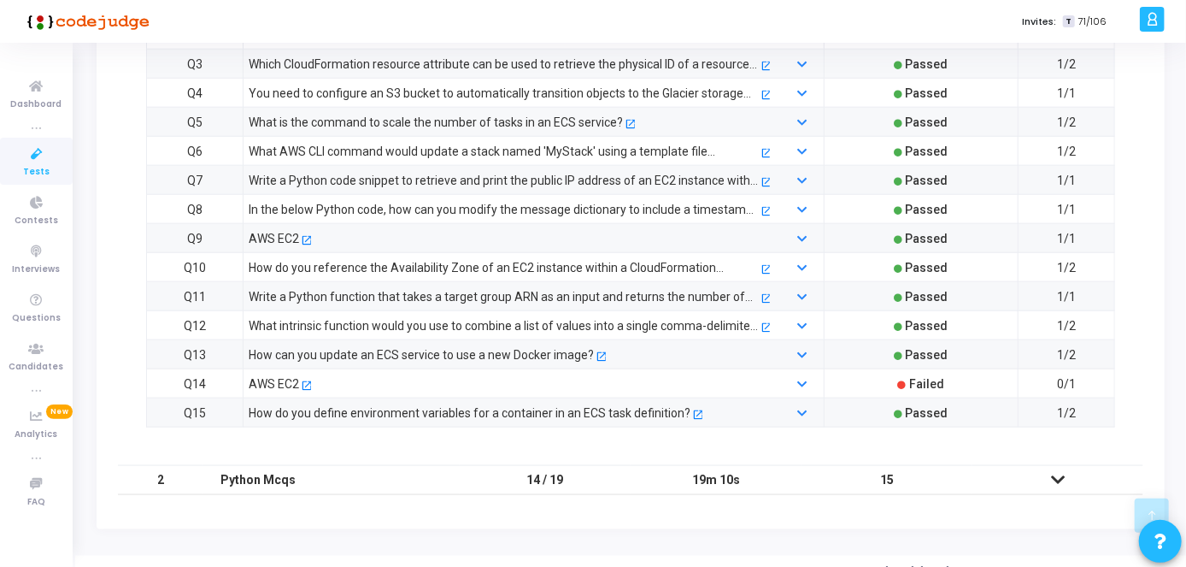
scroll to position [937, 0]
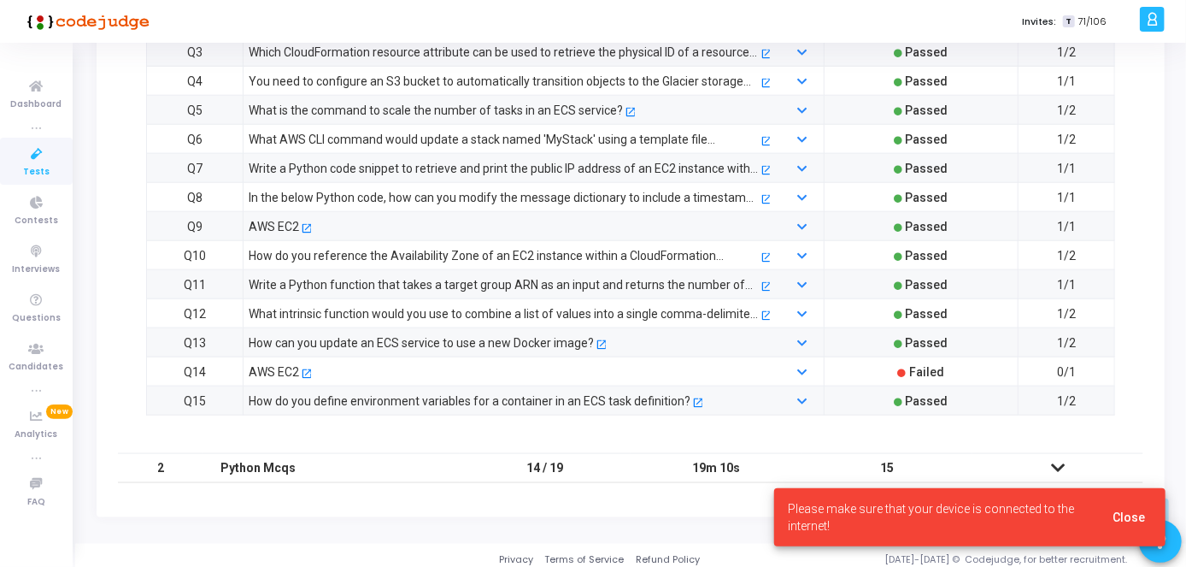
click at [1061, 466] on icon at bounding box center [1058, 467] width 14 height 12
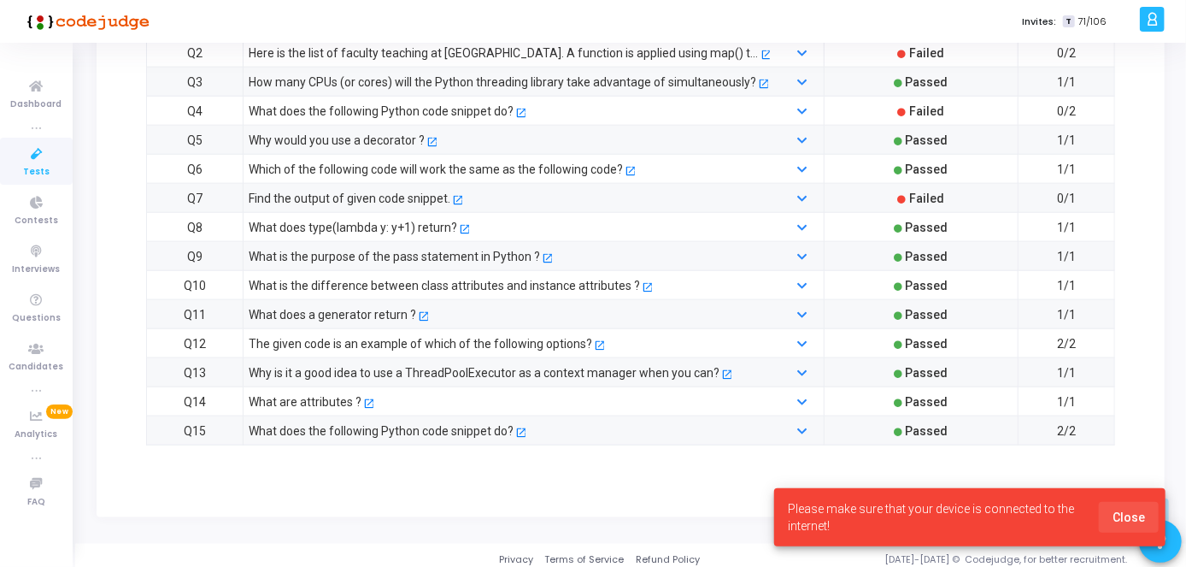
click at [1142, 520] on span "Close" at bounding box center [1129, 517] width 32 height 14
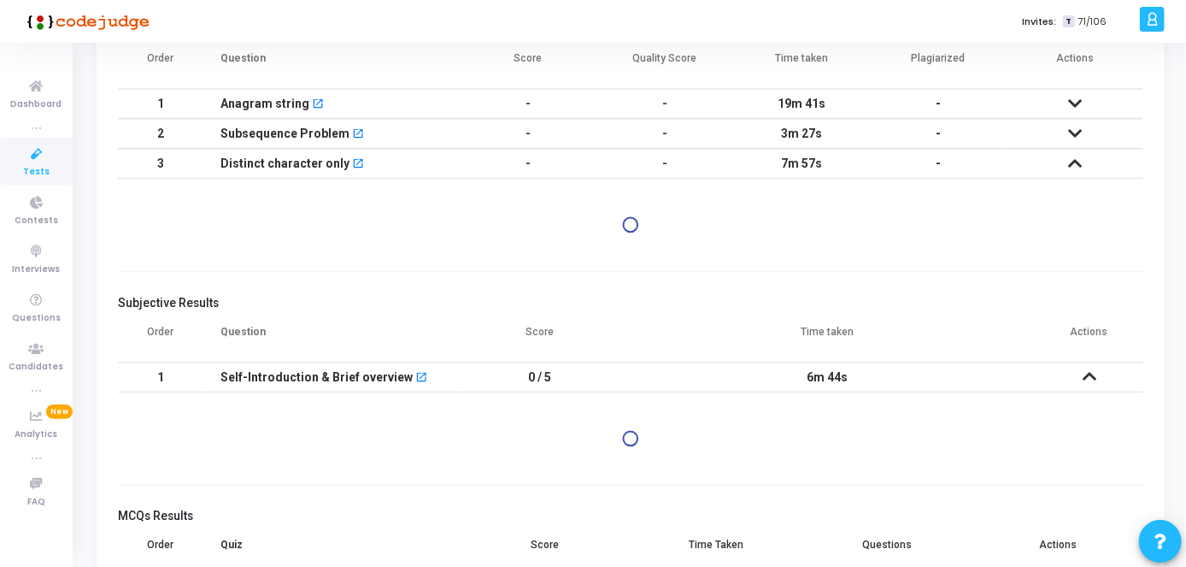
scroll to position [0, 0]
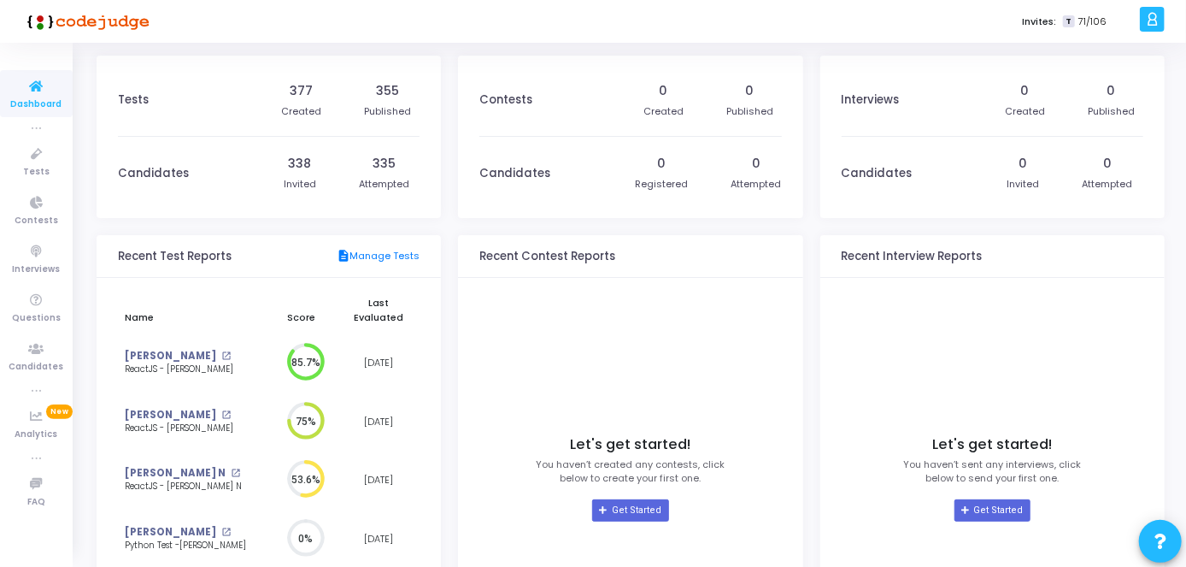
scroll to position [189, 0]
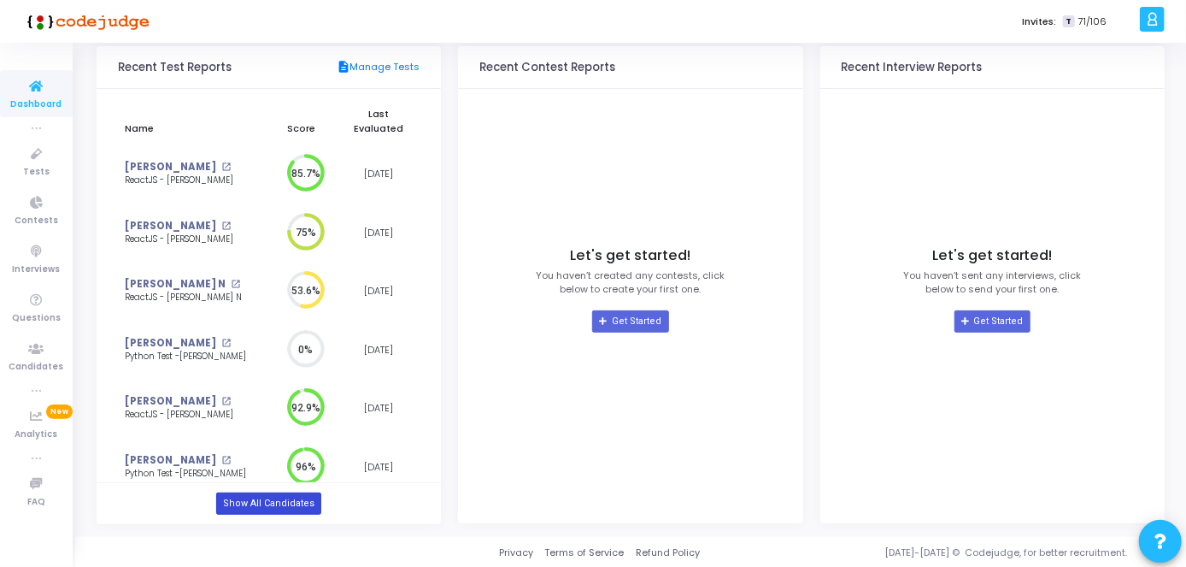
click at [285, 498] on link "Show All Candidates" at bounding box center [268, 503] width 105 height 22
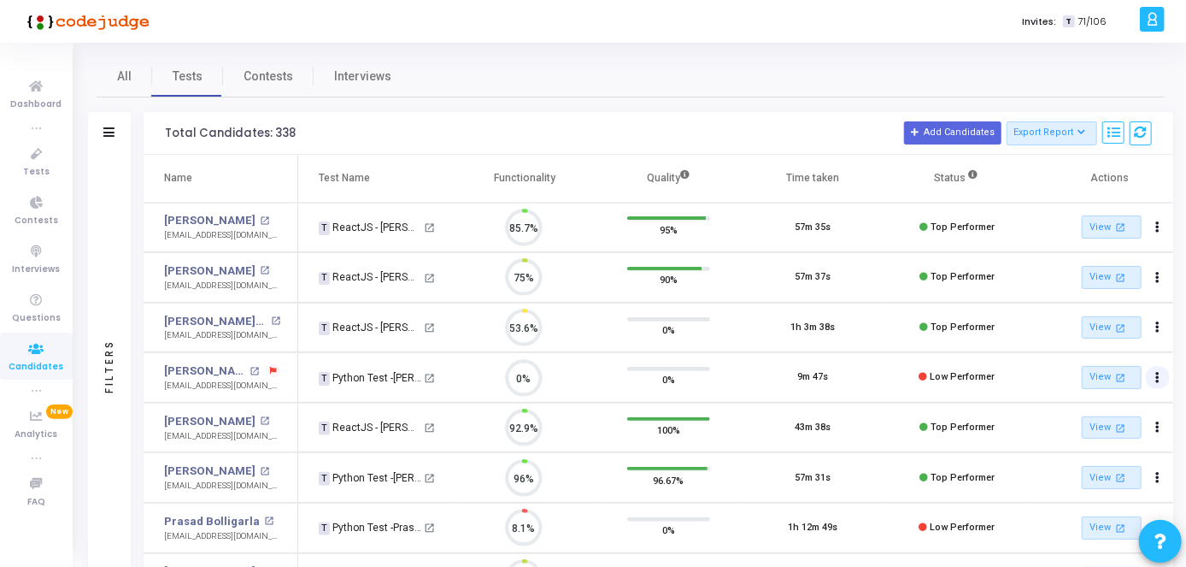
scroll to position [36, 43]
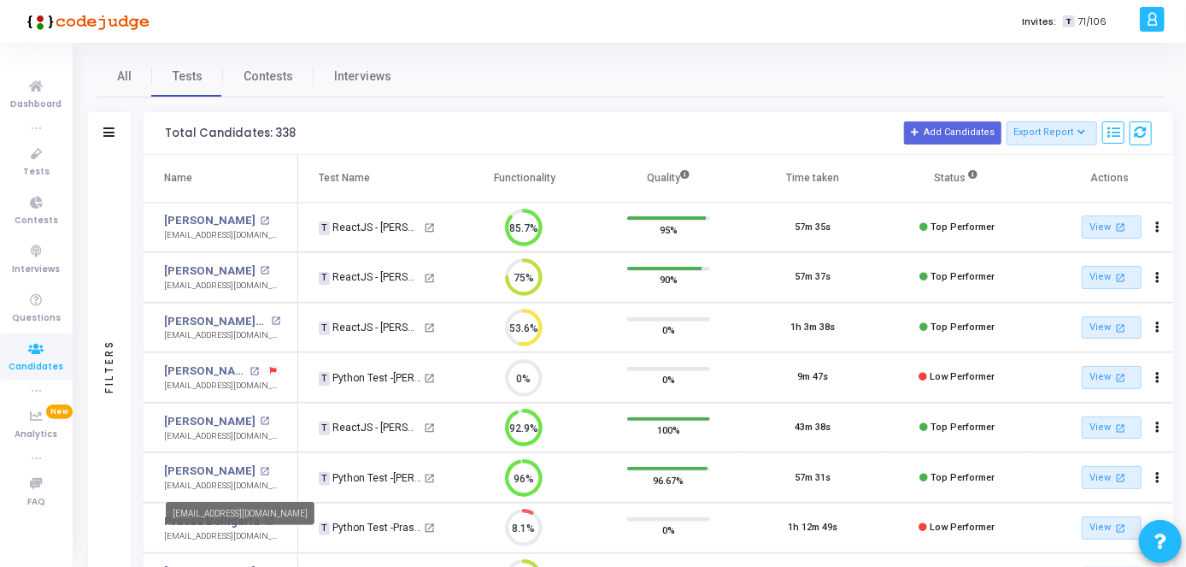
click at [154, 509] on mat-tooltip-component "[EMAIL_ADDRESS][DOMAIN_NAME]" at bounding box center [240, 513] width 173 height 47
click at [203, 514] on link "Prasad Bolligarla" at bounding box center [212, 521] width 96 height 17
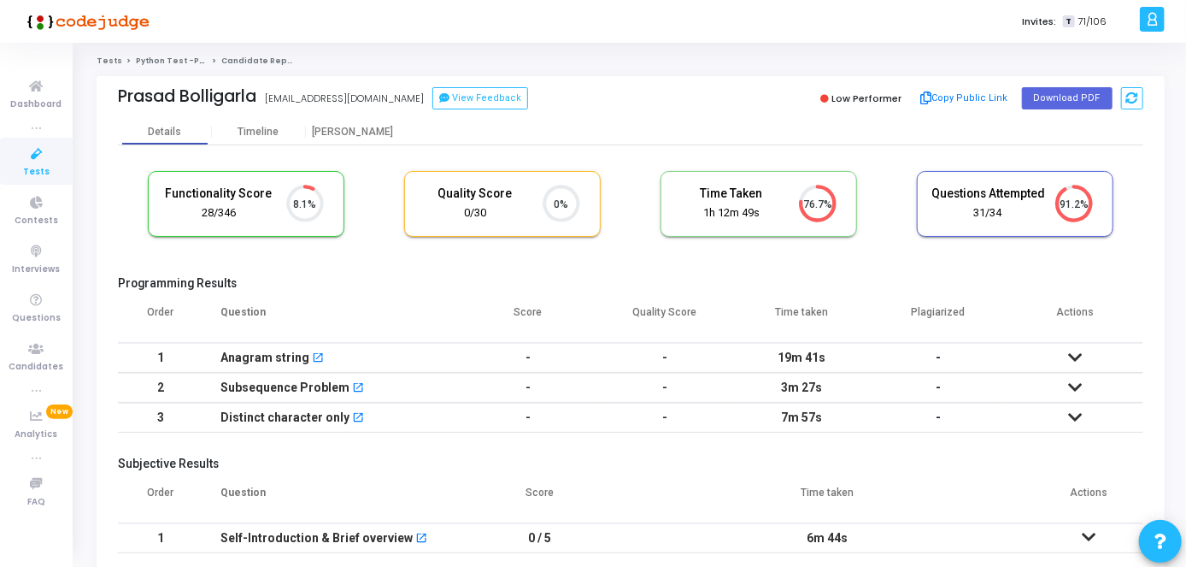
click at [1077, 351] on icon at bounding box center [1075, 357] width 14 height 12
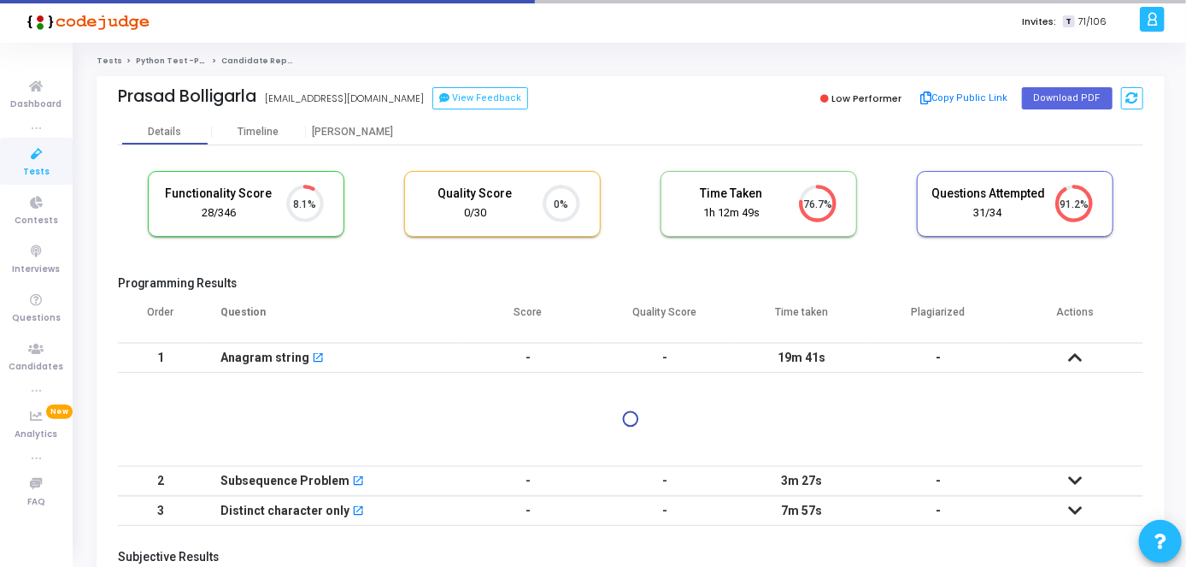
click at [1077, 348] on td at bounding box center [1075, 358] width 137 height 30
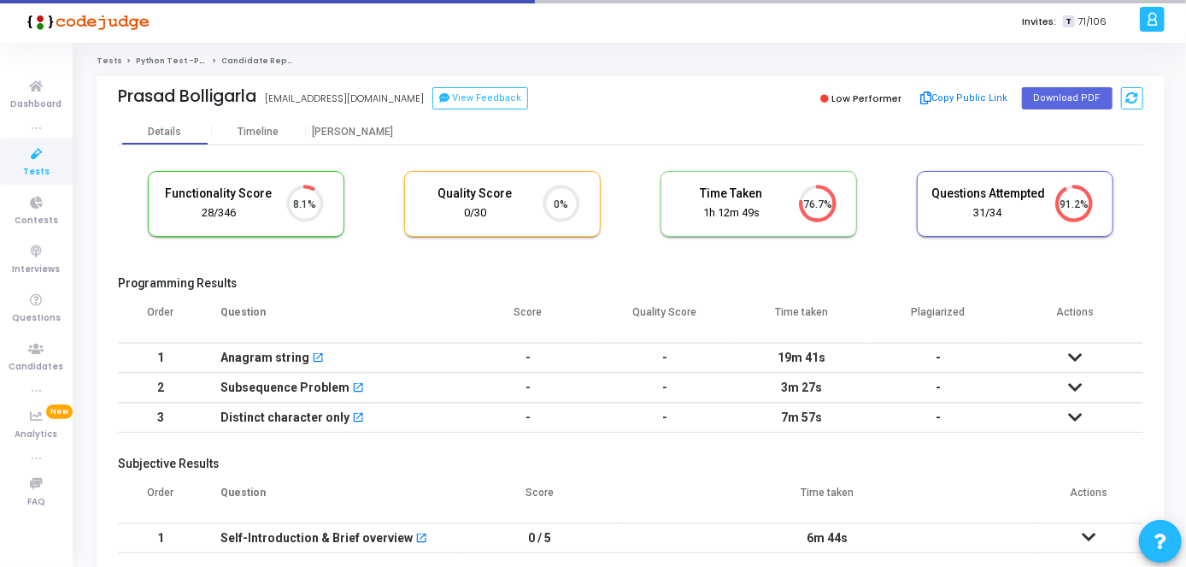
click at [1077, 351] on icon at bounding box center [1075, 357] width 14 height 12
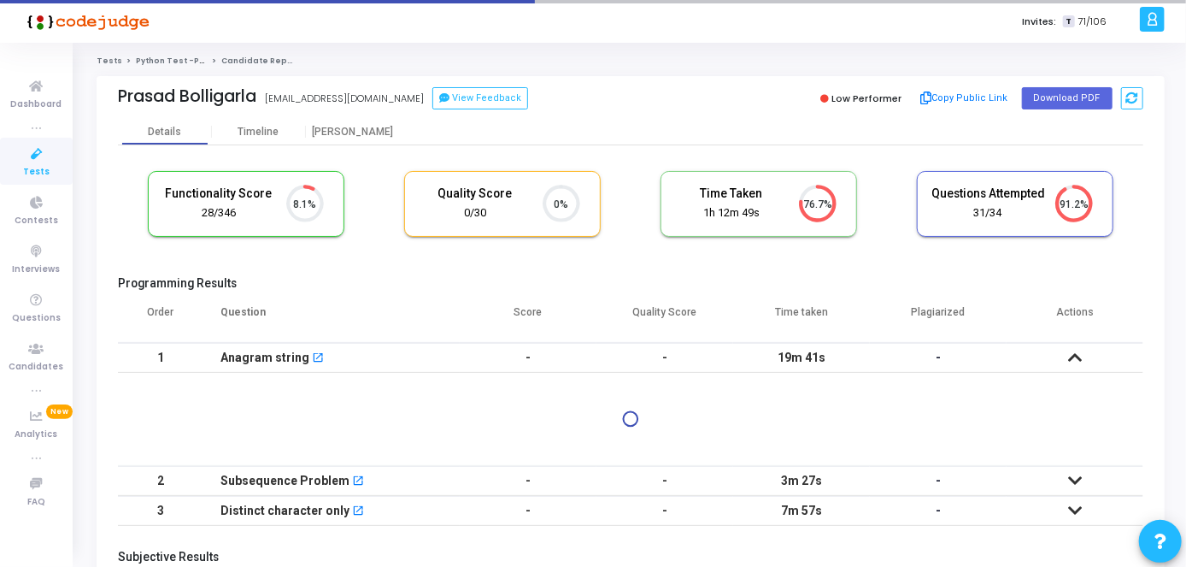
click at [1079, 481] on icon at bounding box center [1075, 480] width 14 height 12
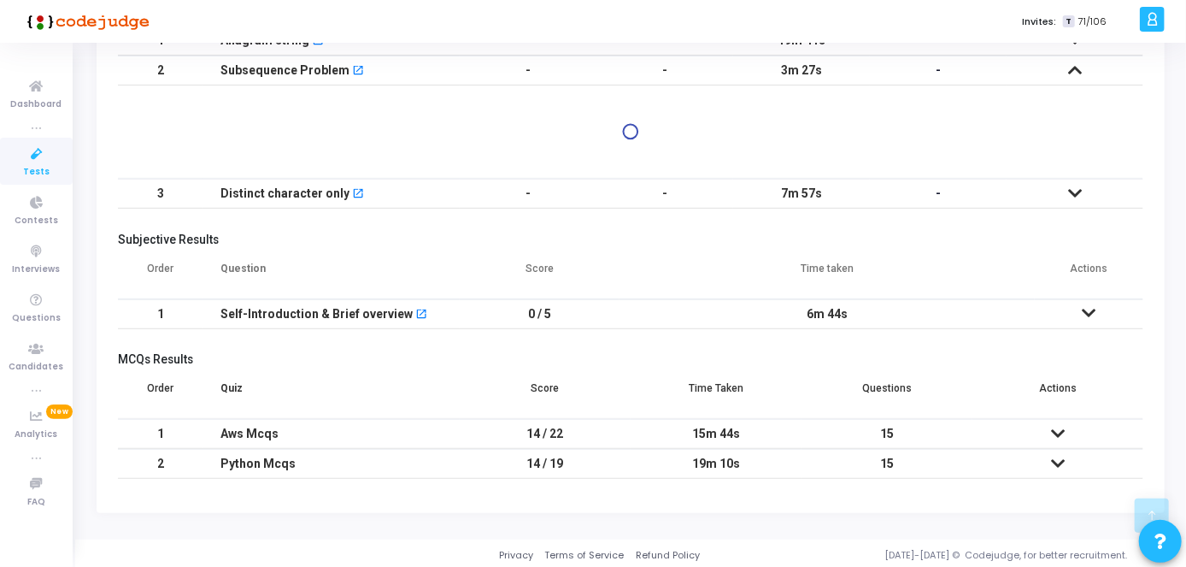
click at [1075, 191] on icon at bounding box center [1075, 193] width 14 height 12
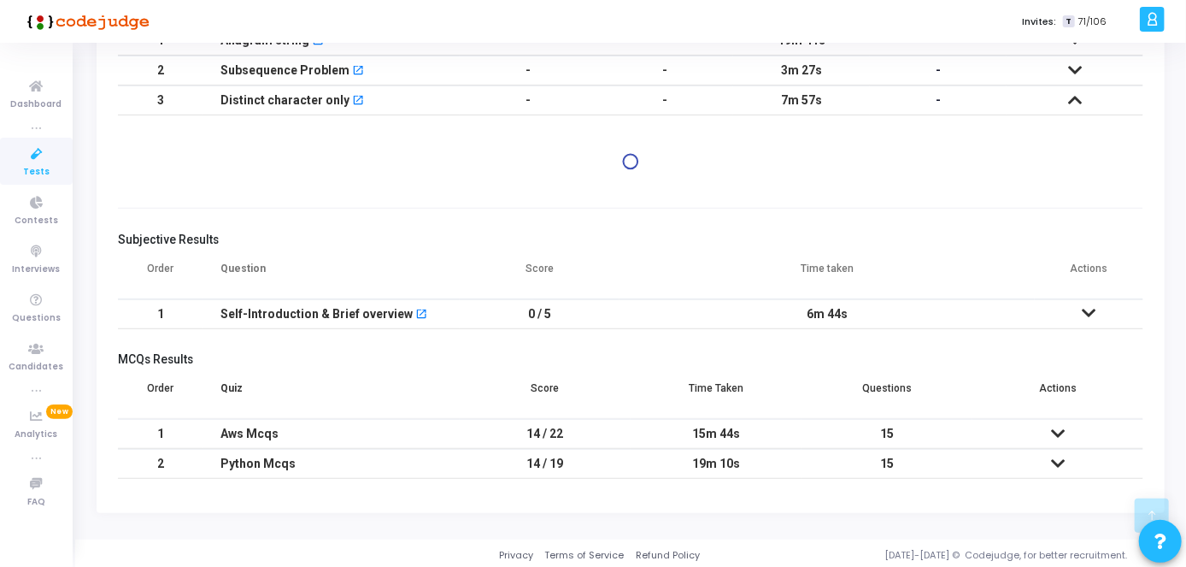
click at [45, 150] on icon at bounding box center [37, 154] width 36 height 21
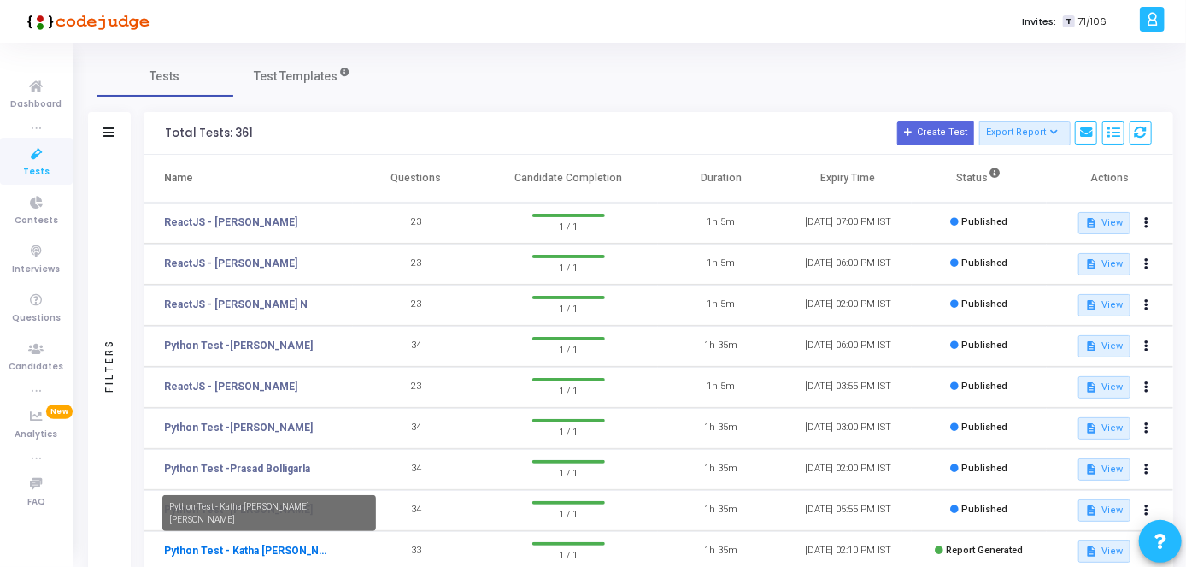
click at [297, 554] on link "Python Test - Katha [PERSON_NAME] [PERSON_NAME]" at bounding box center [245, 550] width 163 height 15
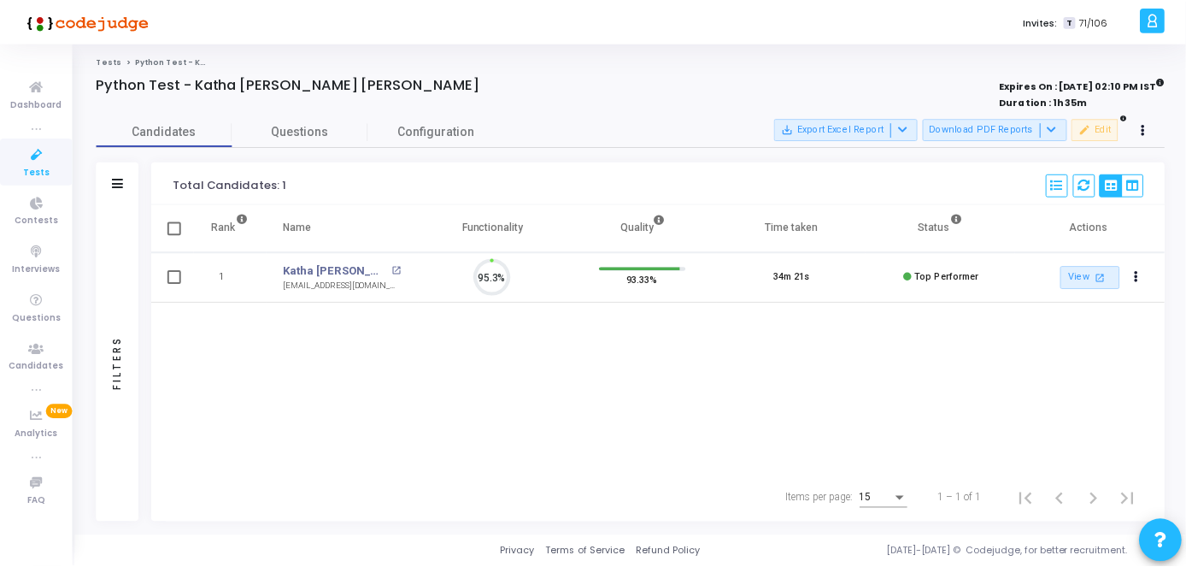
scroll to position [36, 43]
click at [329, 265] on link "Katha [PERSON_NAME] [PERSON_NAME]" at bounding box center [337, 270] width 104 height 17
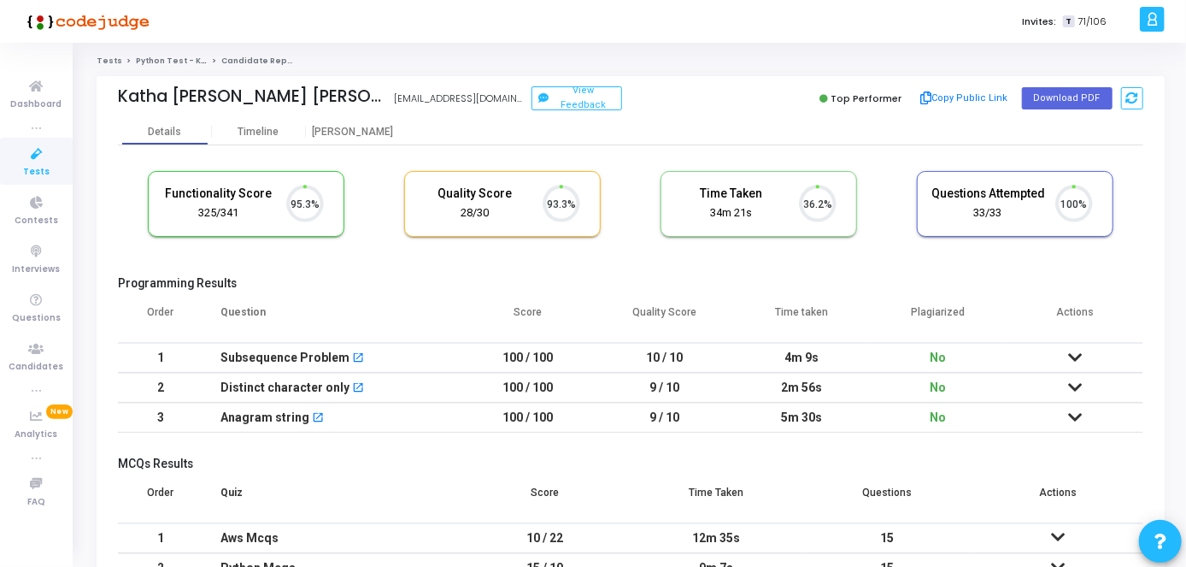
scroll to position [36, 43]
click at [356, 137] on div "[PERSON_NAME]" at bounding box center [353, 132] width 94 height 13
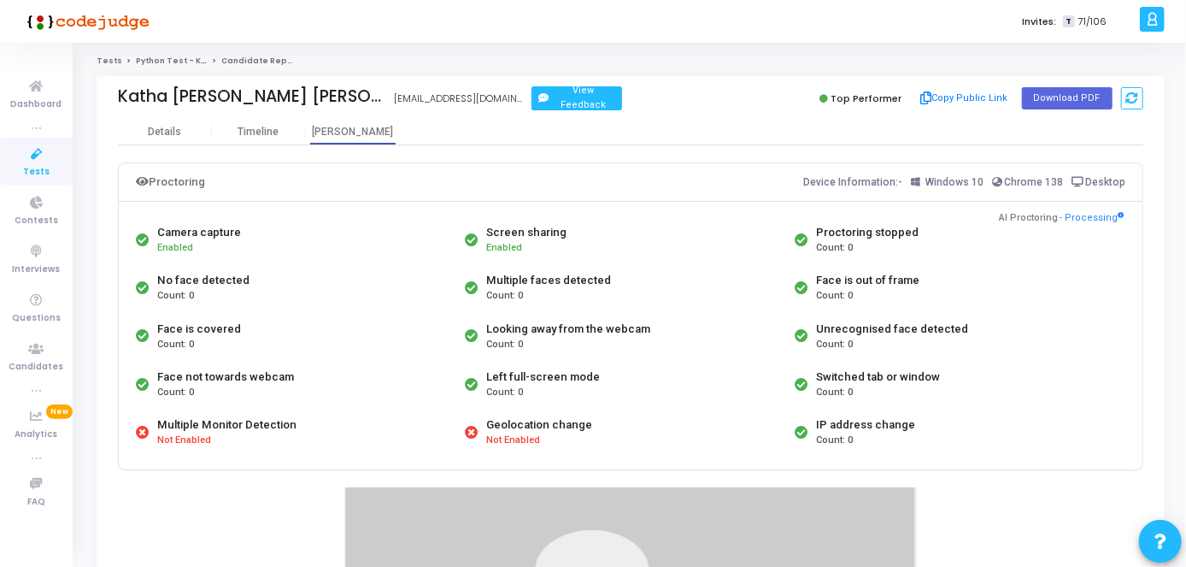
click at [556, 108] on button "View Feedback" at bounding box center [577, 98] width 91 height 24
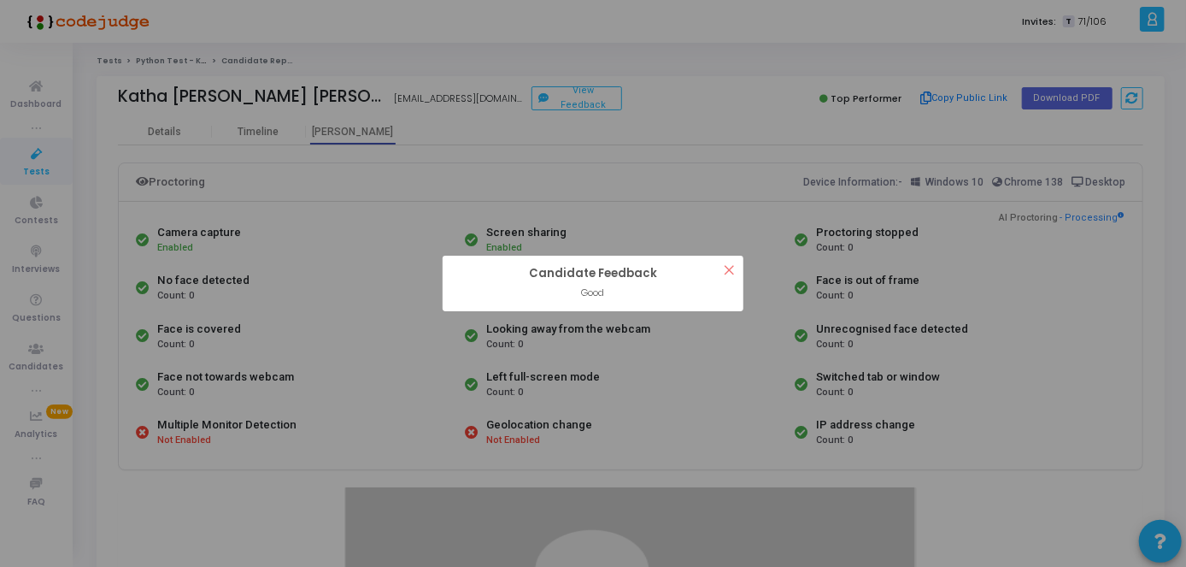
click at [728, 261] on button "×" at bounding box center [729, 270] width 28 height 28
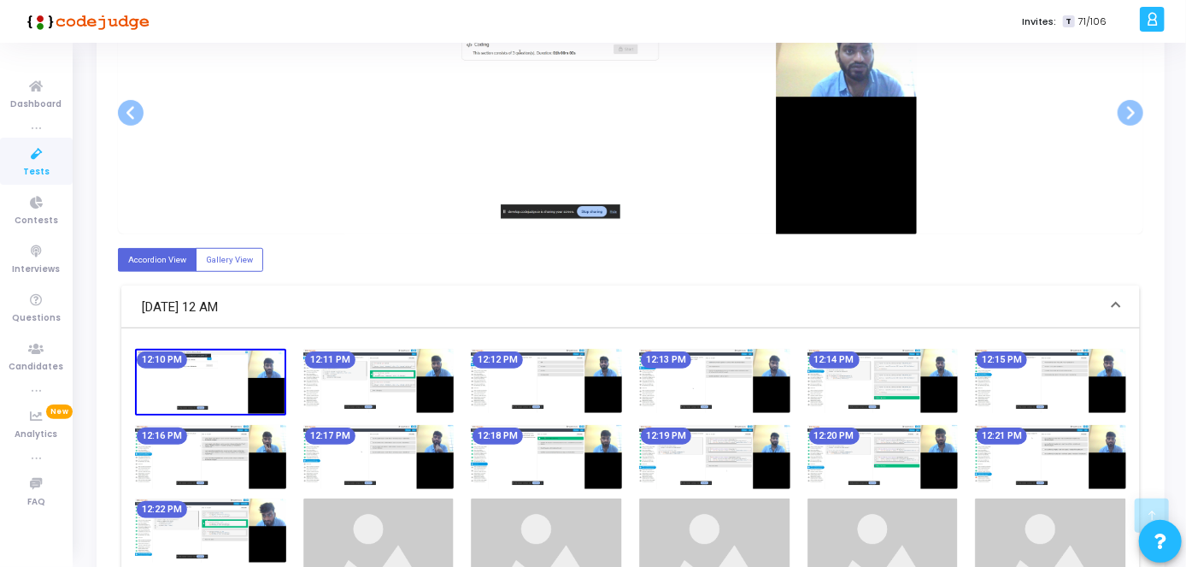
scroll to position [346, 0]
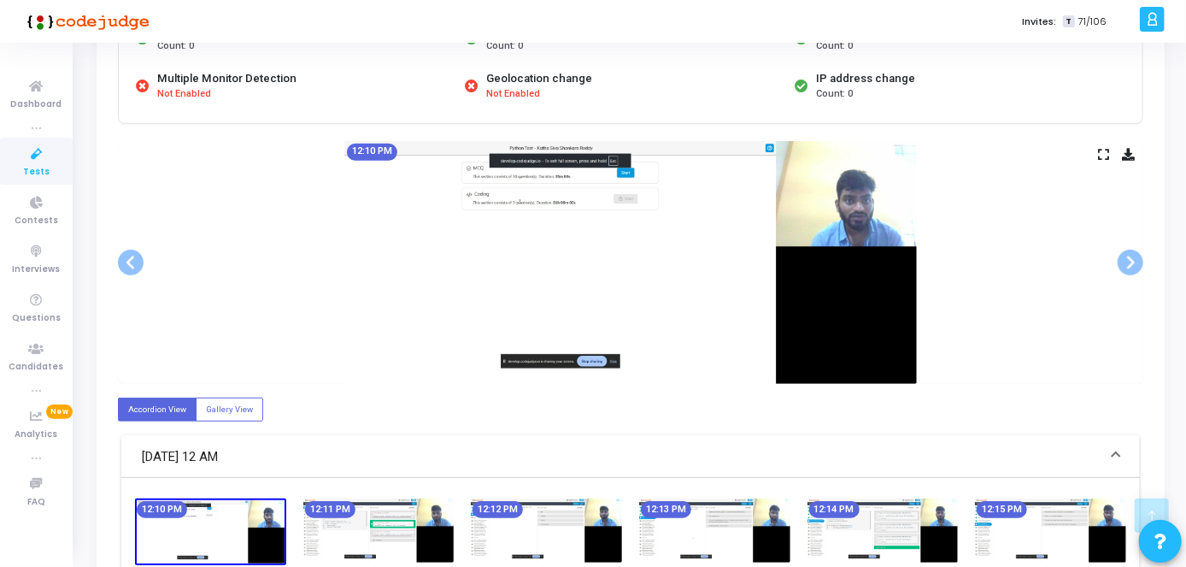
click at [50, 155] on icon at bounding box center [37, 154] width 36 height 21
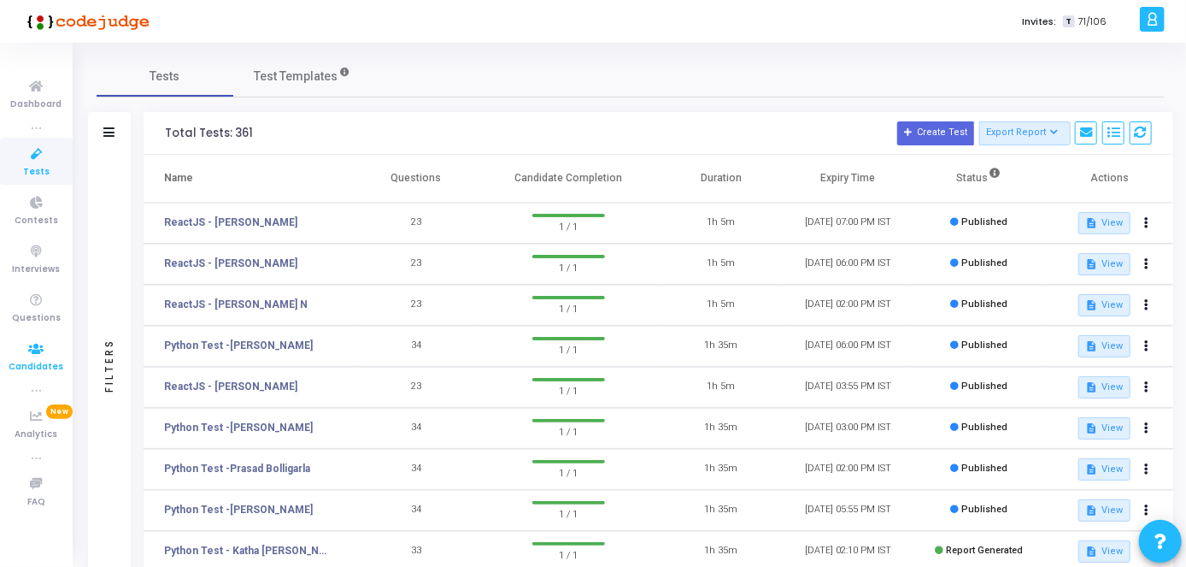
click at [38, 367] on span "Candidates" at bounding box center [36, 367] width 55 height 15
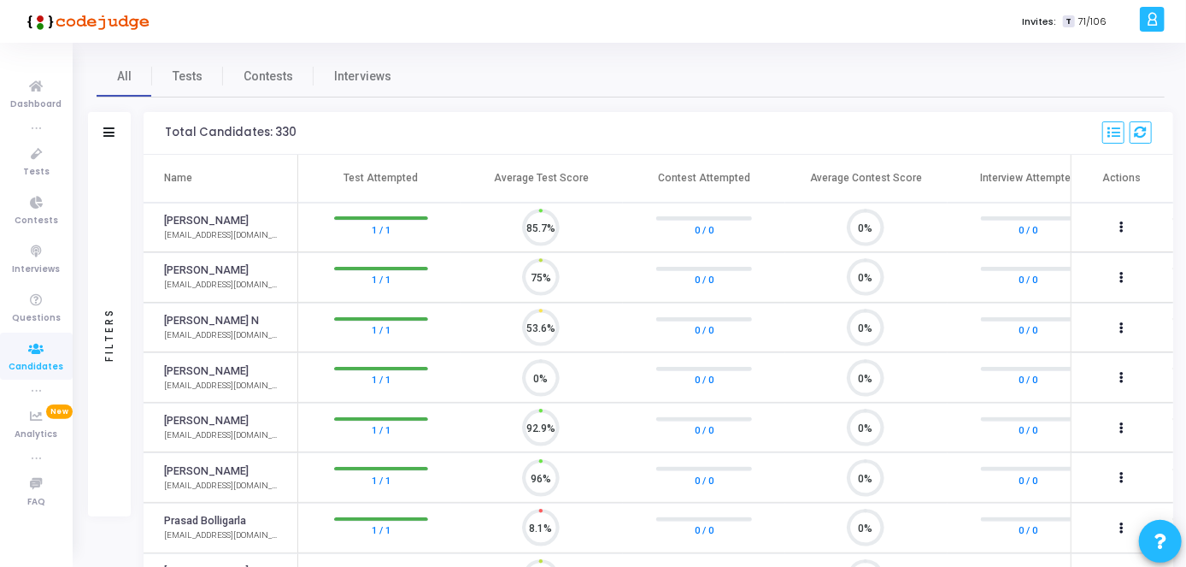
scroll to position [36, 43]
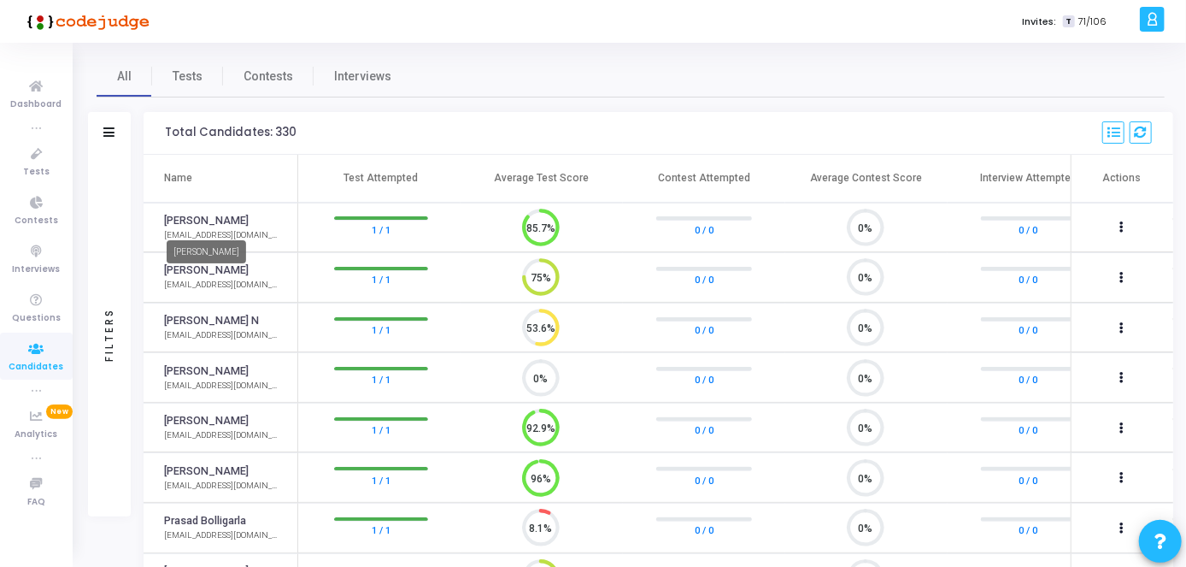
click at [209, 221] on link "[PERSON_NAME]" at bounding box center [206, 221] width 85 height 16
click at [207, 220] on link "[PERSON_NAME]" at bounding box center [206, 221] width 85 height 16
click at [36, 156] on icon at bounding box center [37, 154] width 36 height 21
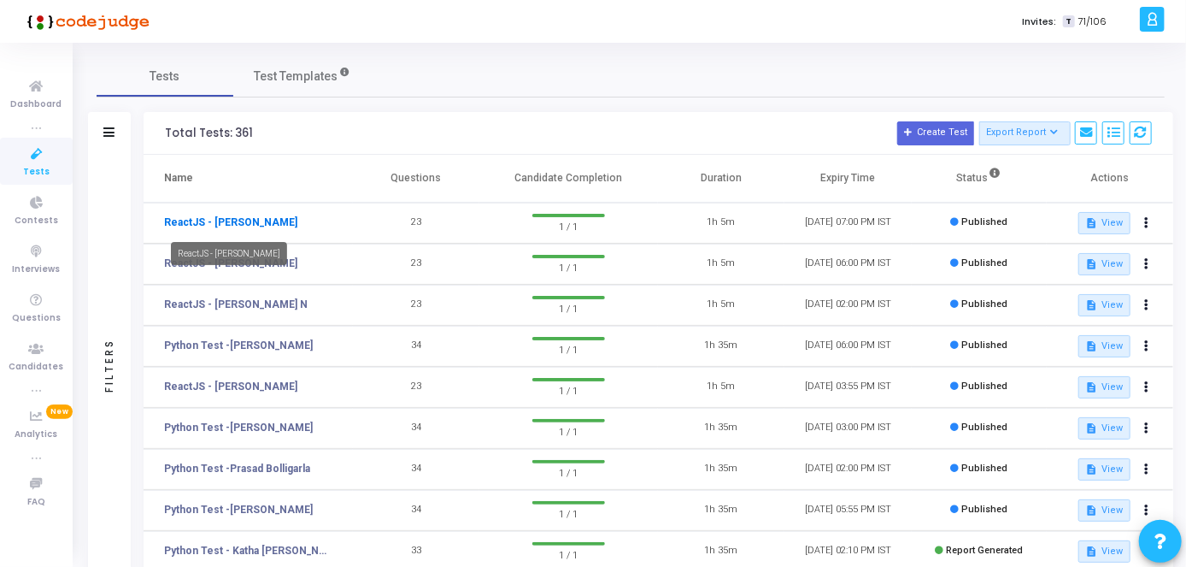
click at [272, 221] on link "ReactJS - [PERSON_NAME]" at bounding box center [230, 221] width 133 height 15
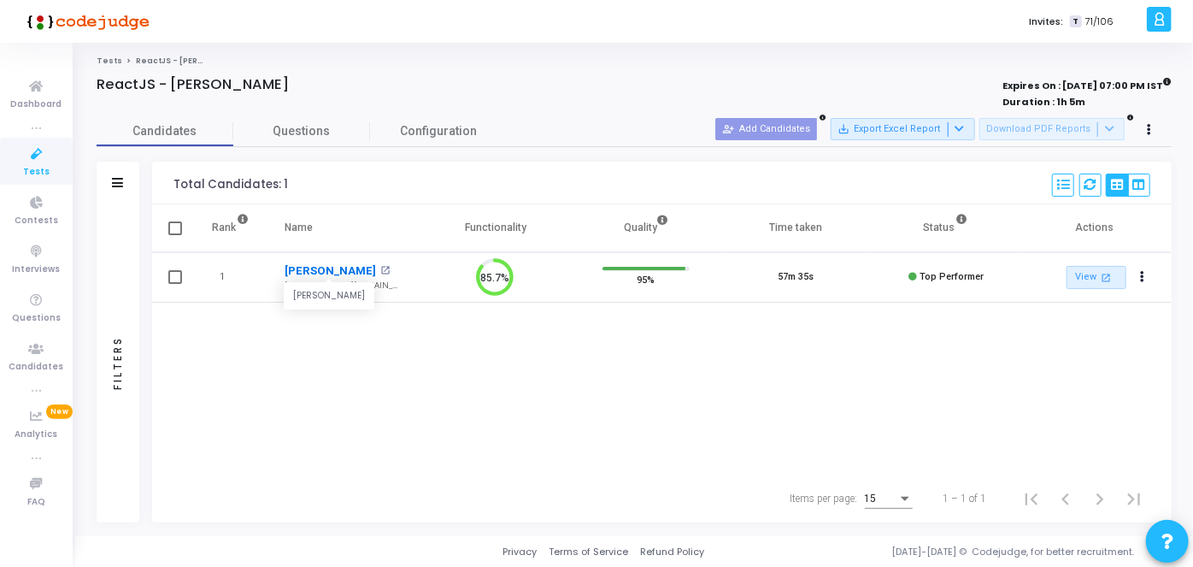
click at [355, 267] on link "[PERSON_NAME]" at bounding box center [330, 270] width 91 height 17
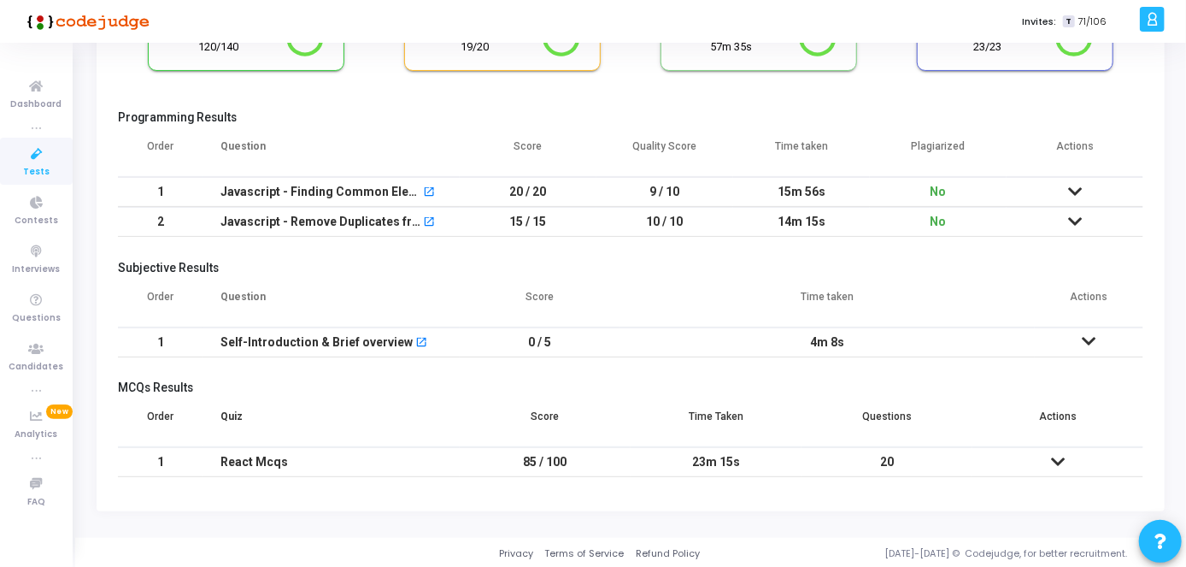
click at [1084, 340] on icon at bounding box center [1090, 341] width 14 height 12
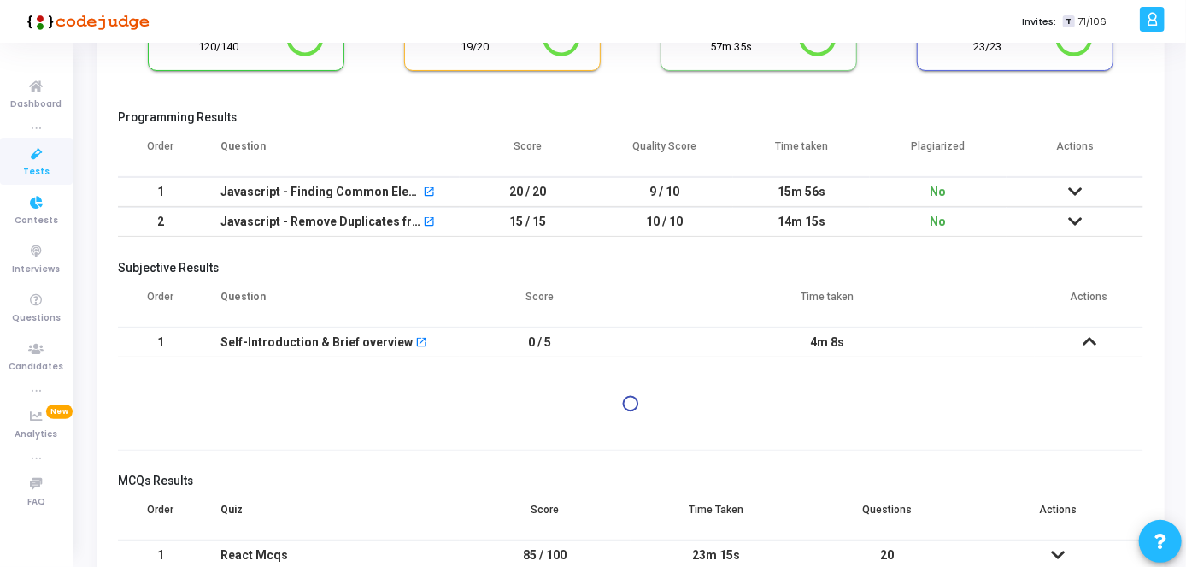
click at [40, 180] on link "Tests" at bounding box center [36, 161] width 73 height 47
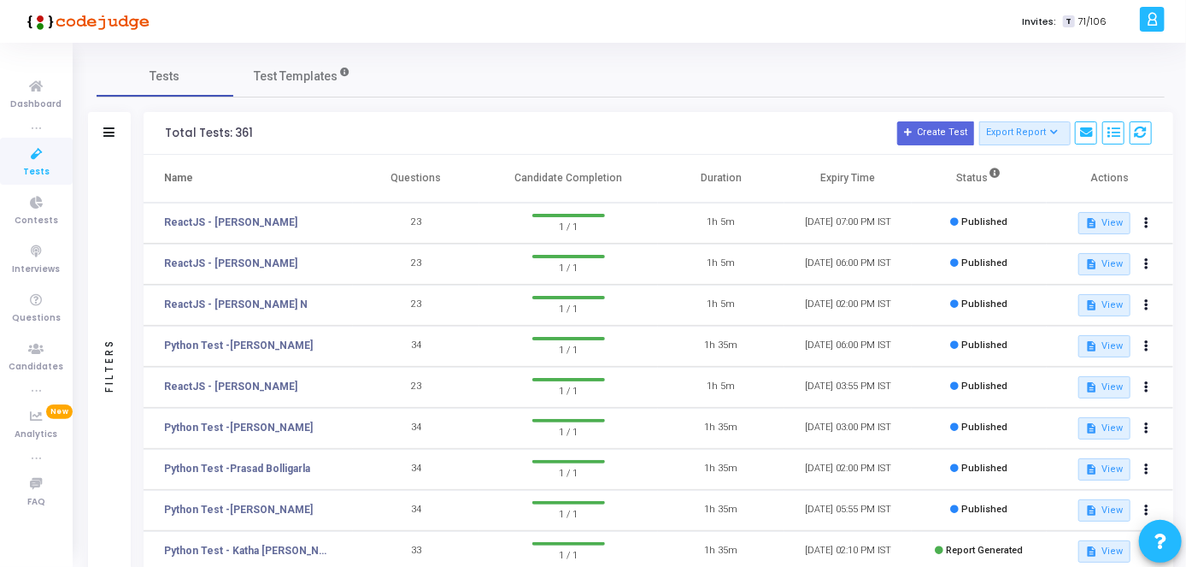
click at [54, 166] on link "Tests" at bounding box center [36, 161] width 73 height 47
click at [285, 224] on link "ReactJS - [PERSON_NAME]" at bounding box center [230, 221] width 133 height 15
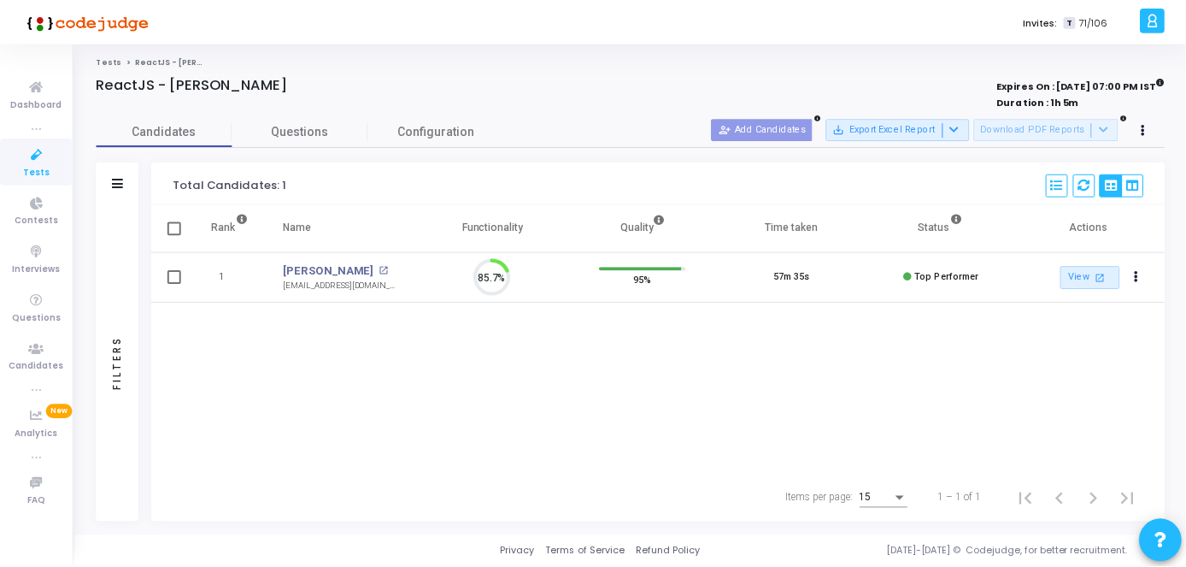
scroll to position [36, 43]
click at [314, 265] on link "[PERSON_NAME]" at bounding box center [330, 270] width 91 height 17
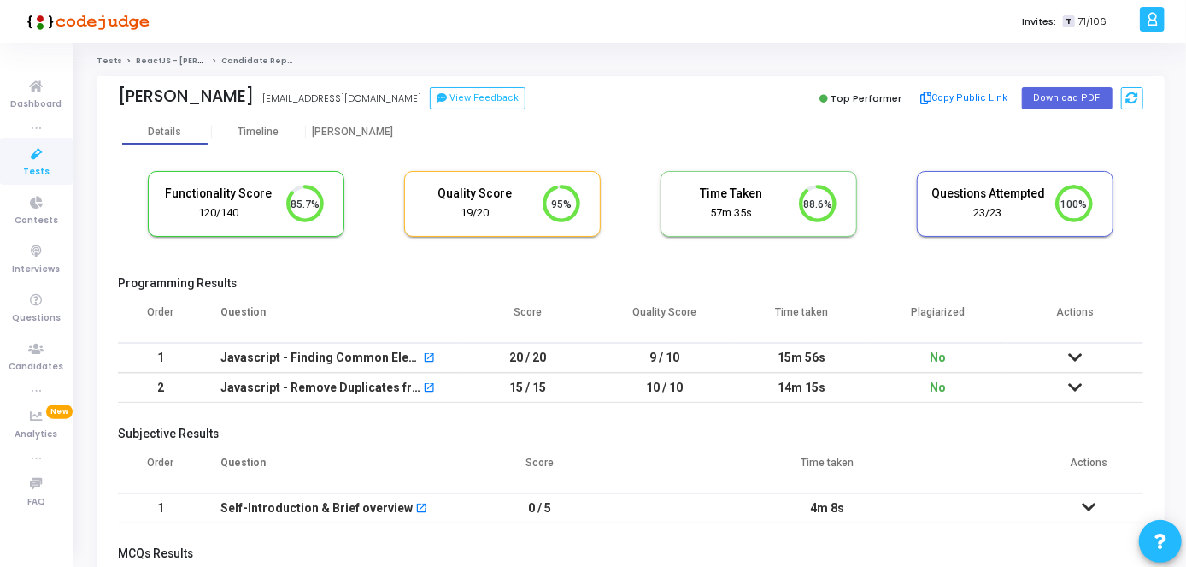
scroll to position [166, 0]
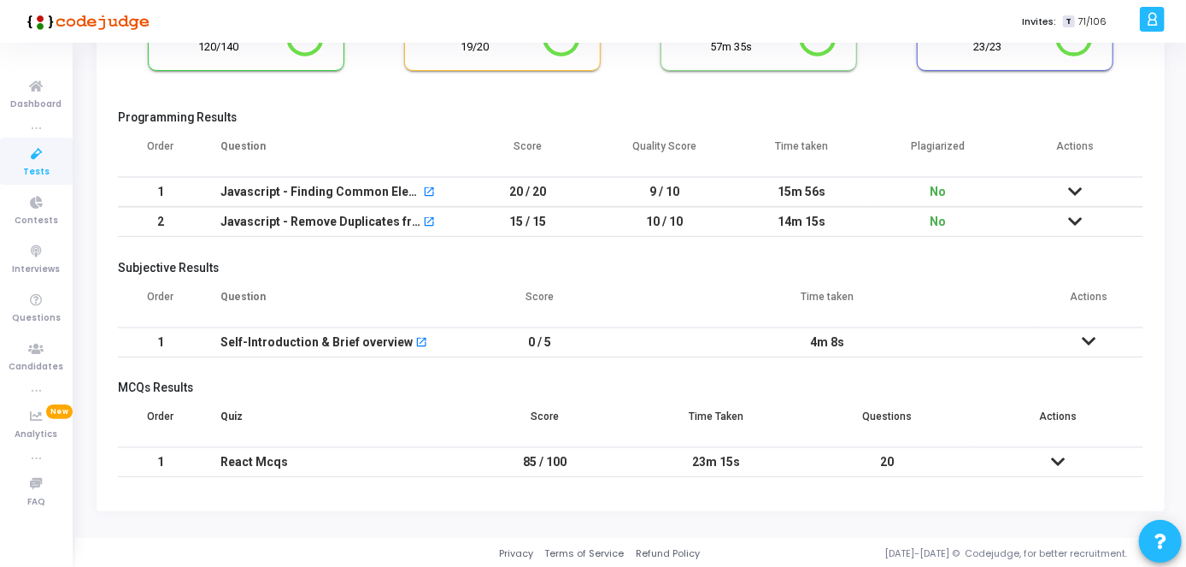
click at [1089, 335] on icon at bounding box center [1090, 341] width 14 height 12
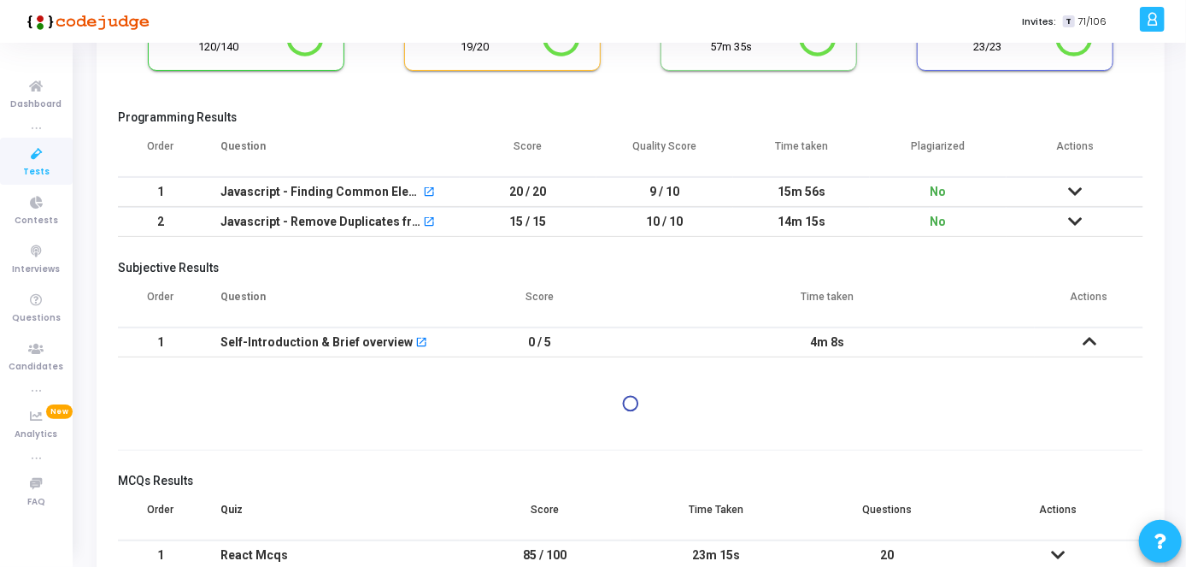
click at [1084, 191] on td at bounding box center [1075, 192] width 137 height 30
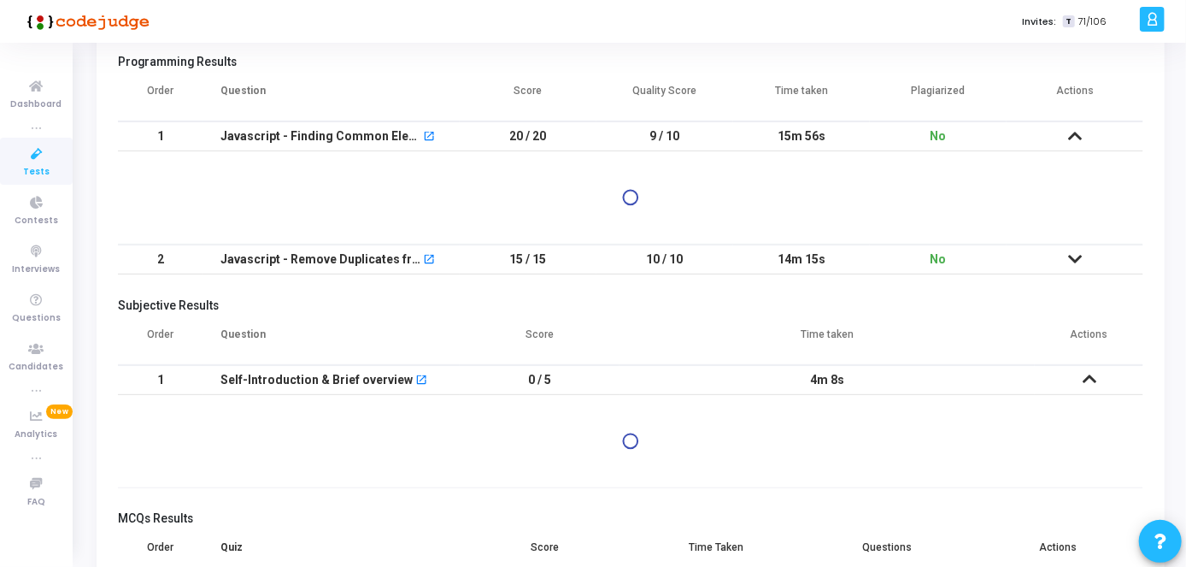
scroll to position [0, 0]
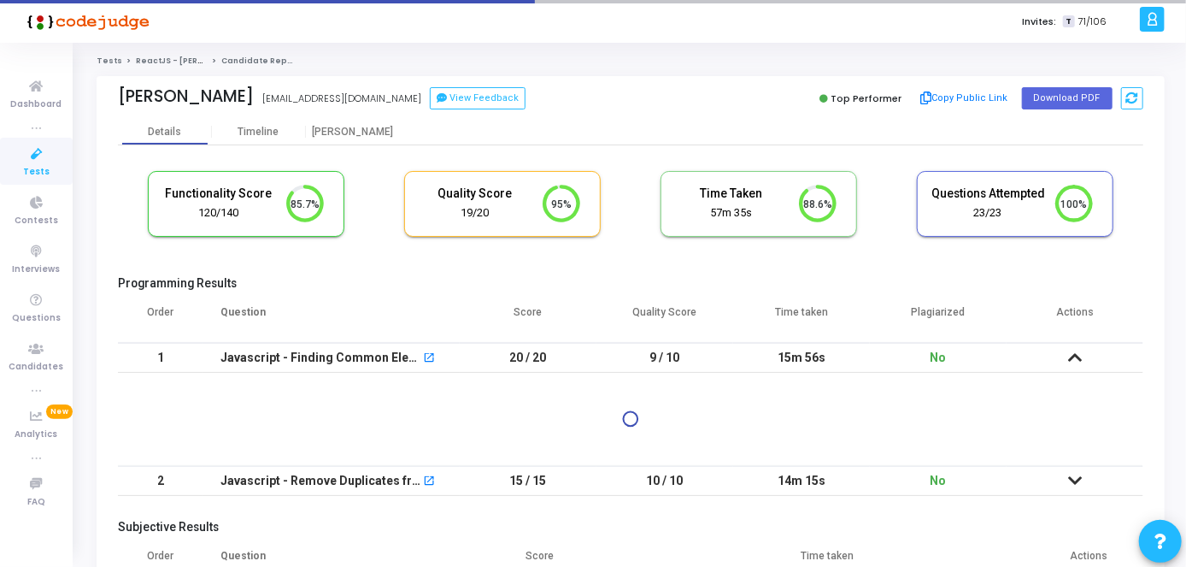
drag, startPoint x: 1182, startPoint y: 0, endPoint x: 853, endPoint y: 40, distance: 331.4
click at [853, 40] on div "Invites: T 71/106" at bounding box center [653, 21] width 964 height 43
click at [1151, 26] on icon at bounding box center [1152, 19] width 13 height 20
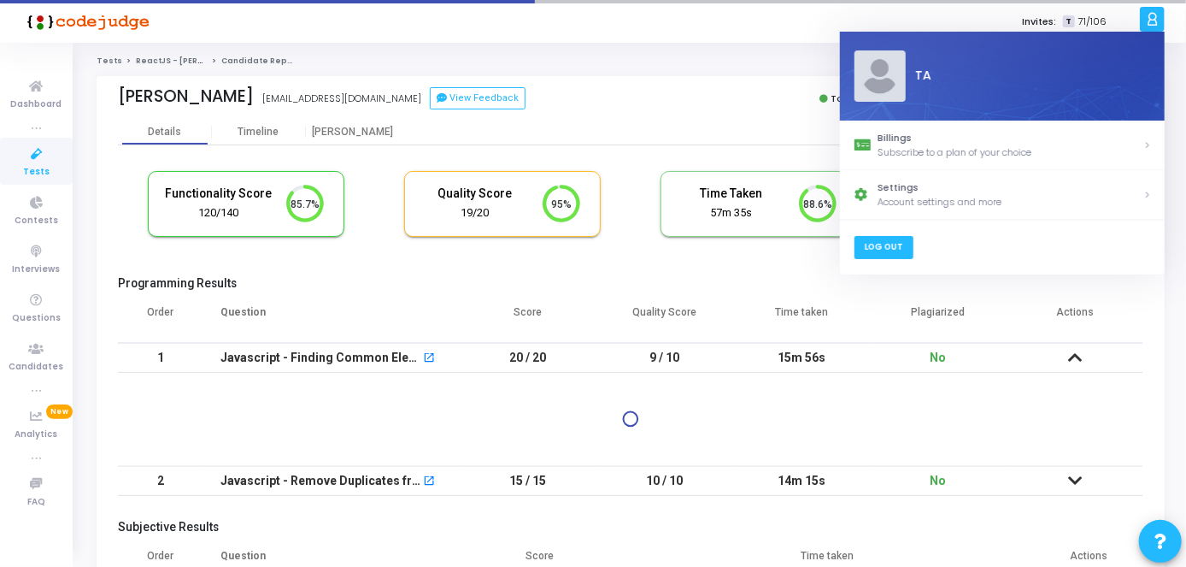
click at [884, 247] on link "Log Out" at bounding box center [883, 247] width 59 height 23
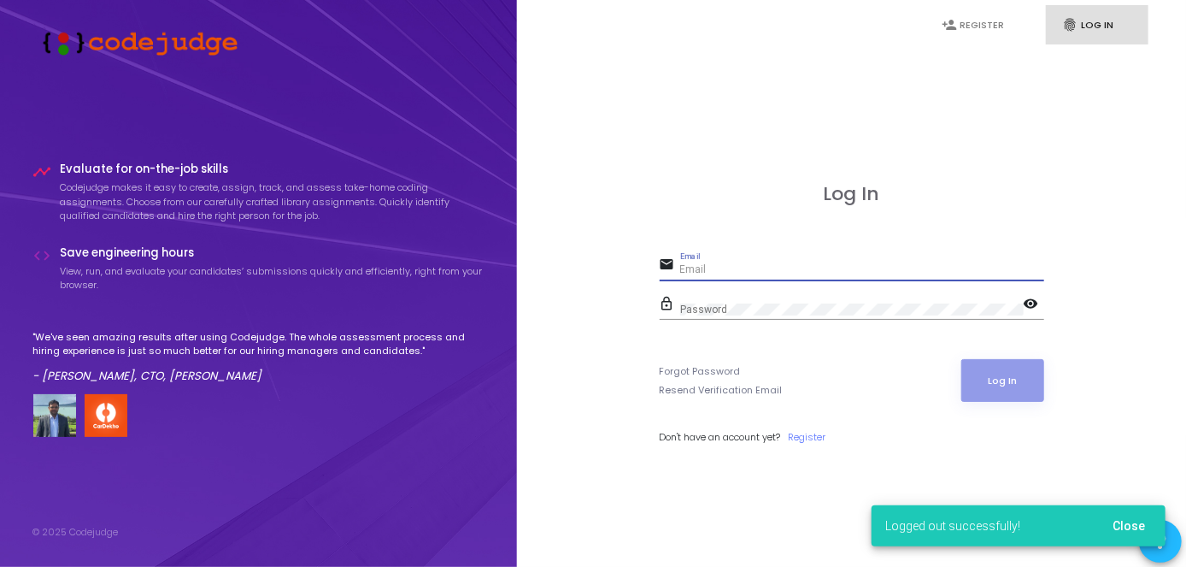
click at [728, 273] on input "Email" at bounding box center [862, 270] width 364 height 12
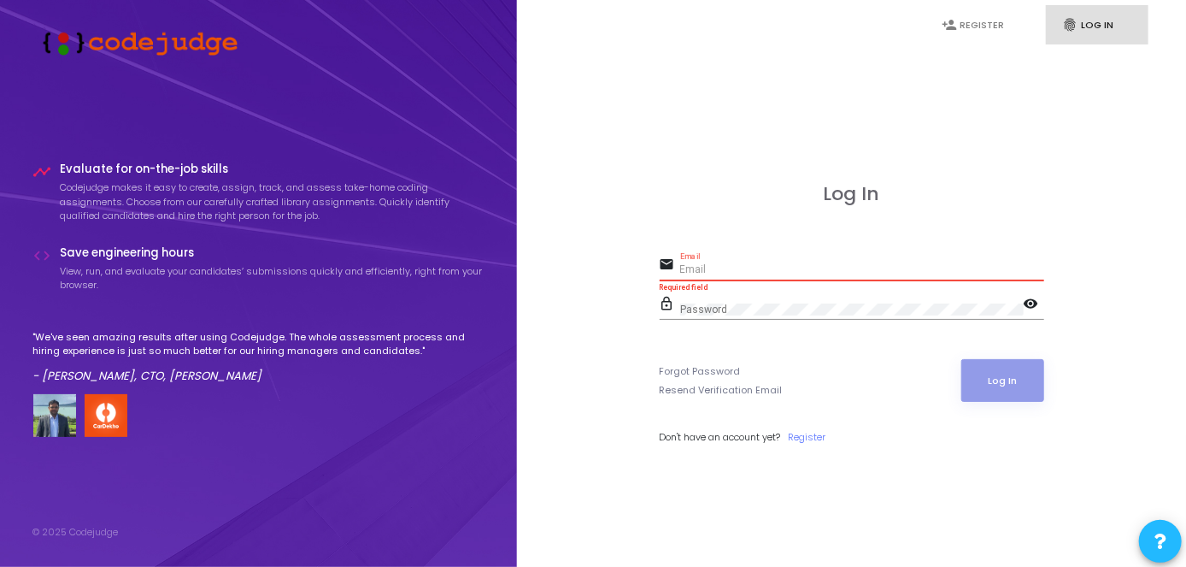
paste input "[EMAIL_ADDRESS][DOMAIN_NAME]"
type input "[EMAIL_ADDRESS][DOMAIN_NAME]"
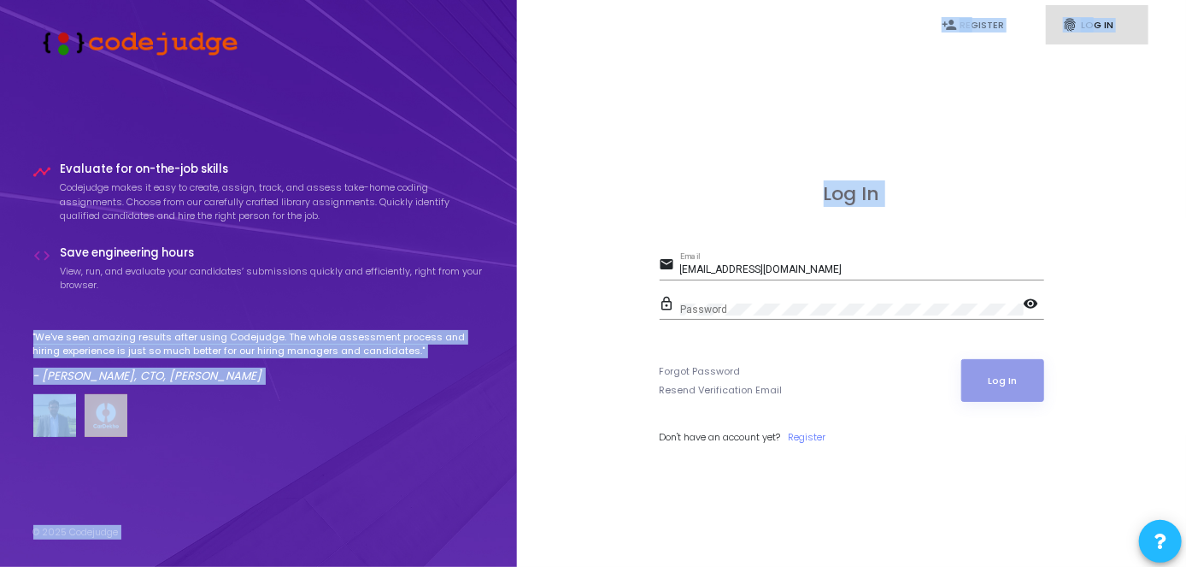
drag, startPoint x: 838, startPoint y: 261, endPoint x: 333, endPoint y: 302, distance: 506.7
click at [333, 302] on div "timeline Evaluate for on-the-job skills Codejudge makes it easy to create, assi…" at bounding box center [593, 283] width 1186 height 567
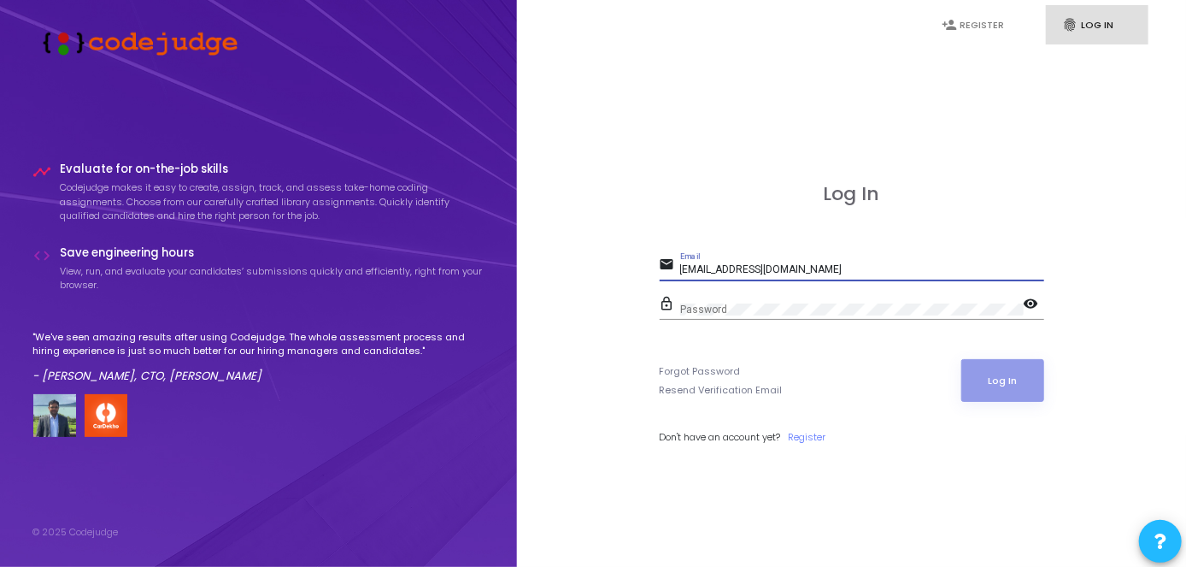
drag, startPoint x: 795, startPoint y: 266, endPoint x: 585, endPoint y: 306, distance: 214.0
click at [585, 306] on div "Log In email [EMAIL_ADDRESS][DOMAIN_NAME] Email lock_outline Password visibilit…" at bounding box center [852, 333] width 632 height 567
paste input "[EMAIL_ADDRESS][DOMAIN_NAME]"
type input "[EMAIL_ADDRESS][DOMAIN_NAME]"
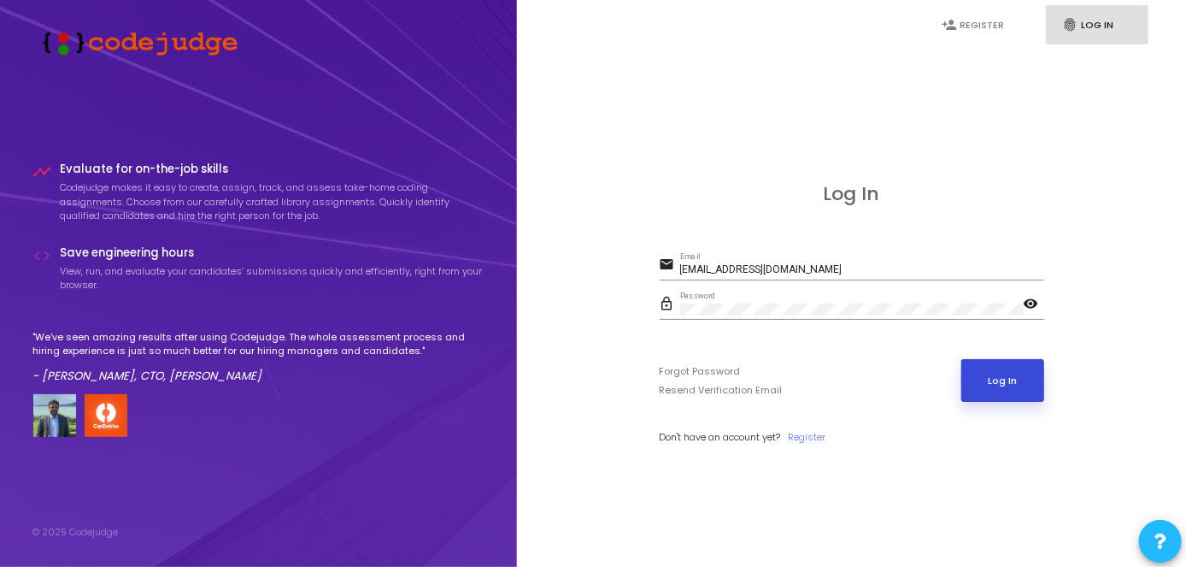
click at [1013, 392] on button "Log In" at bounding box center [1002, 380] width 83 height 43
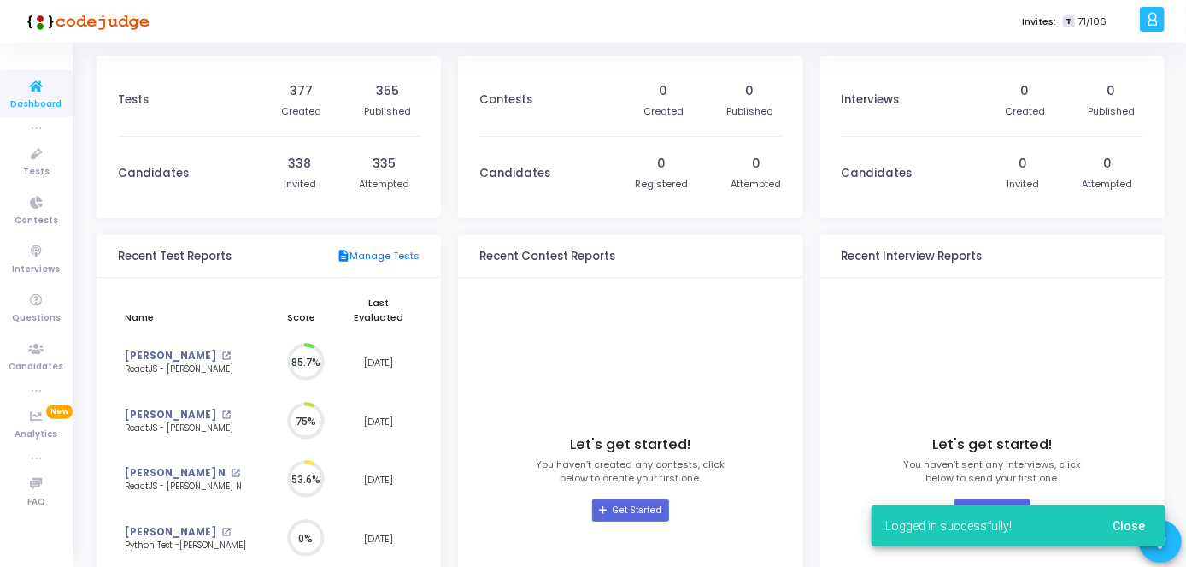
scroll to position [37, 18]
click at [1146, 525] on button "Close" at bounding box center [1129, 525] width 60 height 31
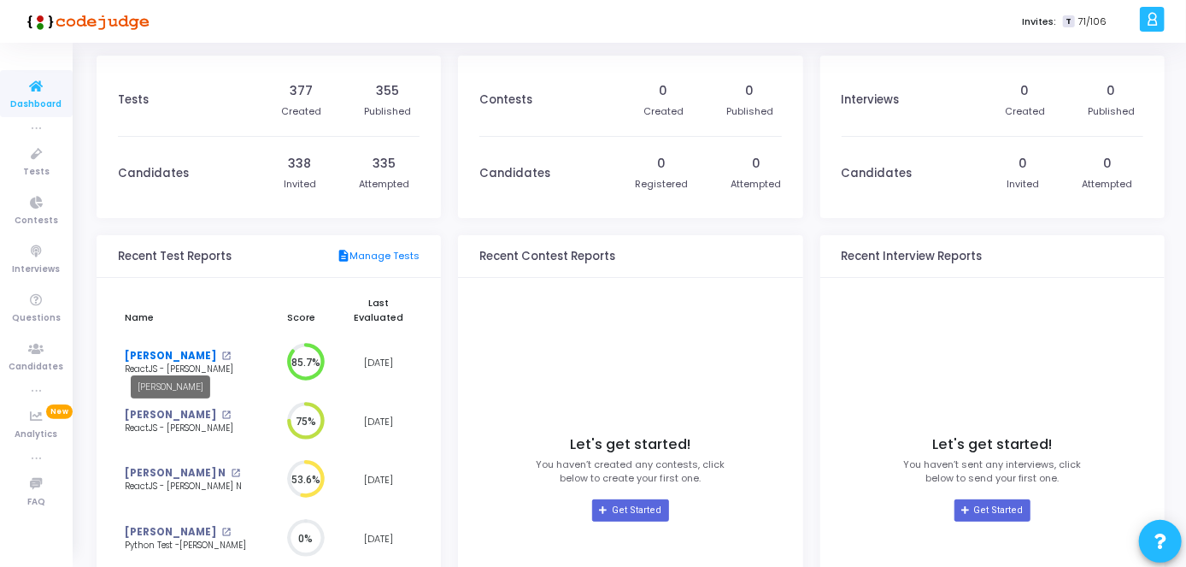
click at [178, 361] on link "[PERSON_NAME]" at bounding box center [170, 356] width 91 height 15
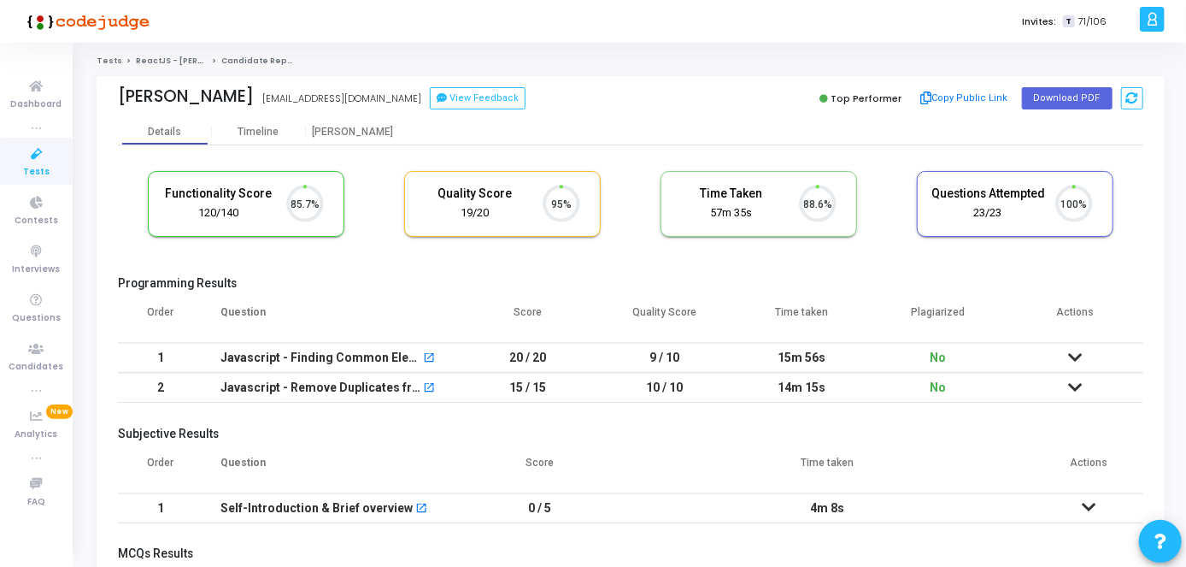
scroll to position [36, 43]
click at [1078, 356] on icon at bounding box center [1075, 357] width 14 height 12
